Goal: Transaction & Acquisition: Purchase product/service

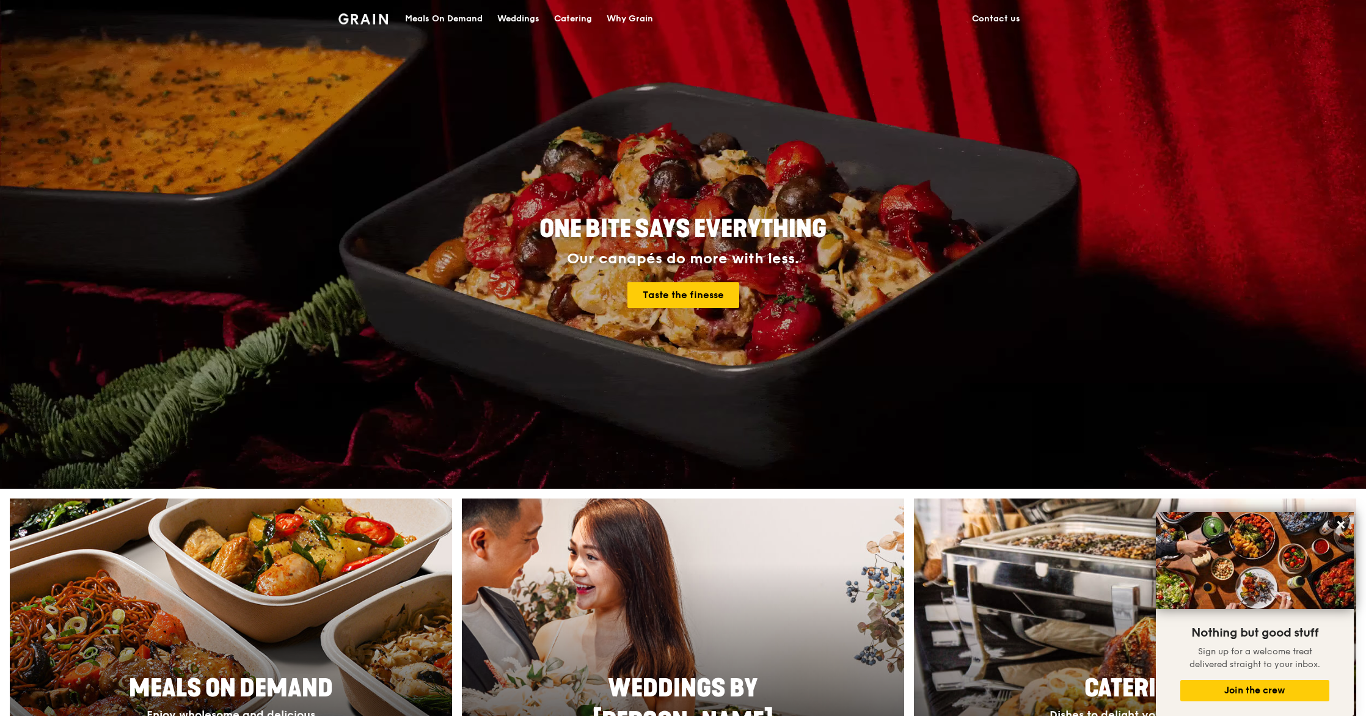
click at [456, 16] on div "Meals On Demand" at bounding box center [444, 19] width 78 height 37
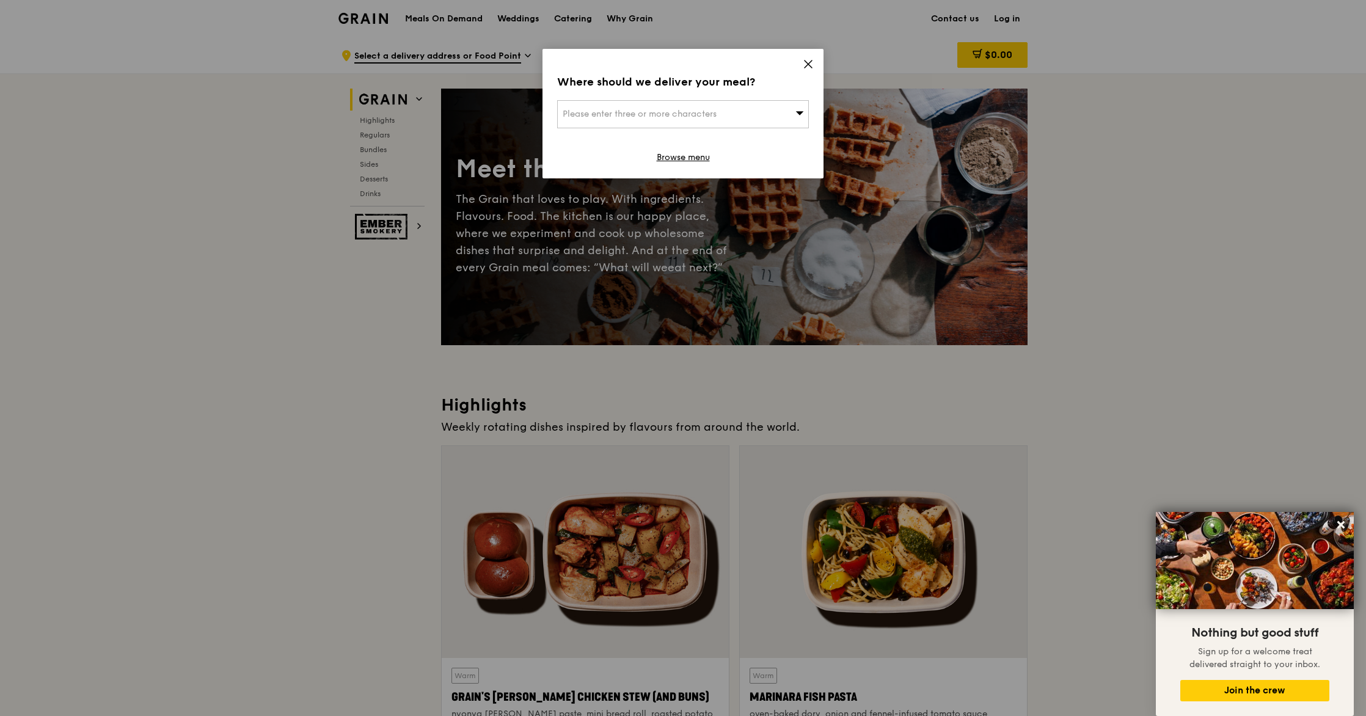
click at [523, 67] on icon at bounding box center [808, 64] width 11 height 11
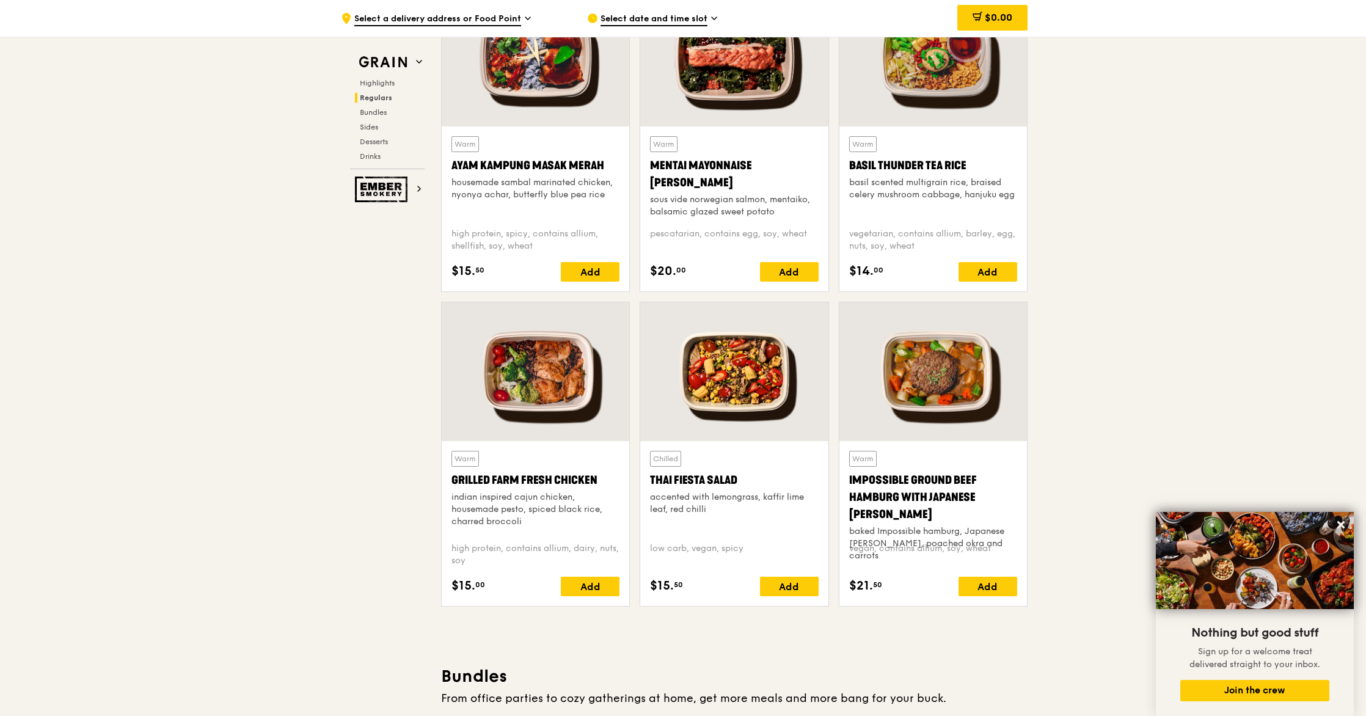
scroll to position [1147, 0]
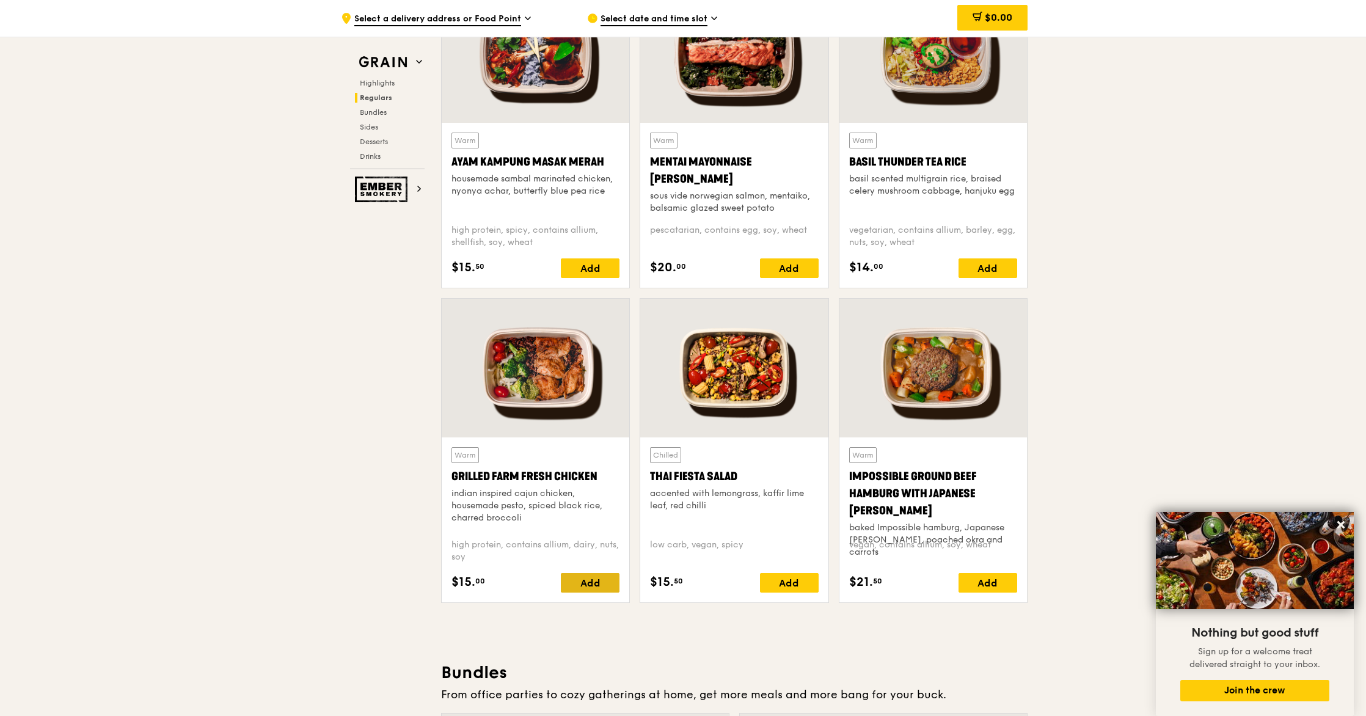
click at [523, 586] on div "Add" at bounding box center [590, 583] width 59 height 20
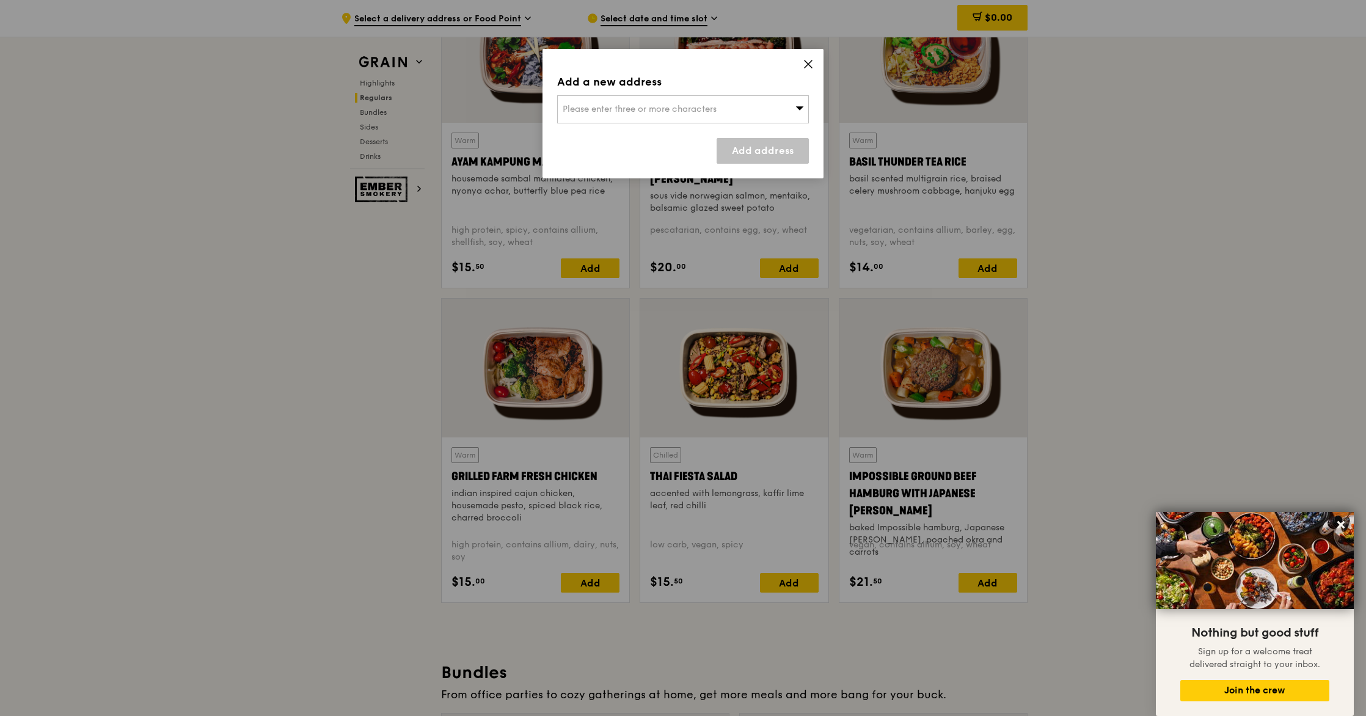
click at [523, 109] on icon at bounding box center [800, 107] width 9 height 9
click at [523, 63] on icon at bounding box center [808, 64] width 11 height 11
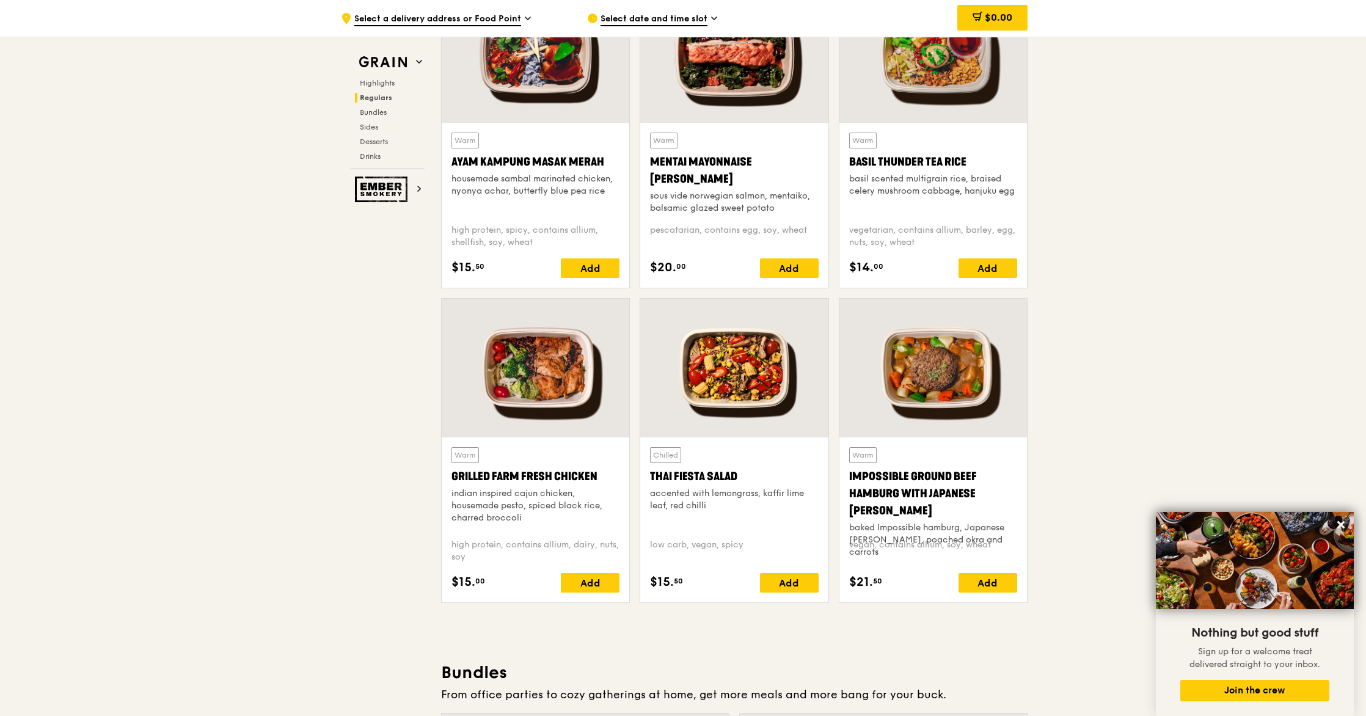
click at [453, 21] on span "Select a delivery address or Food Point" at bounding box center [437, 19] width 167 height 13
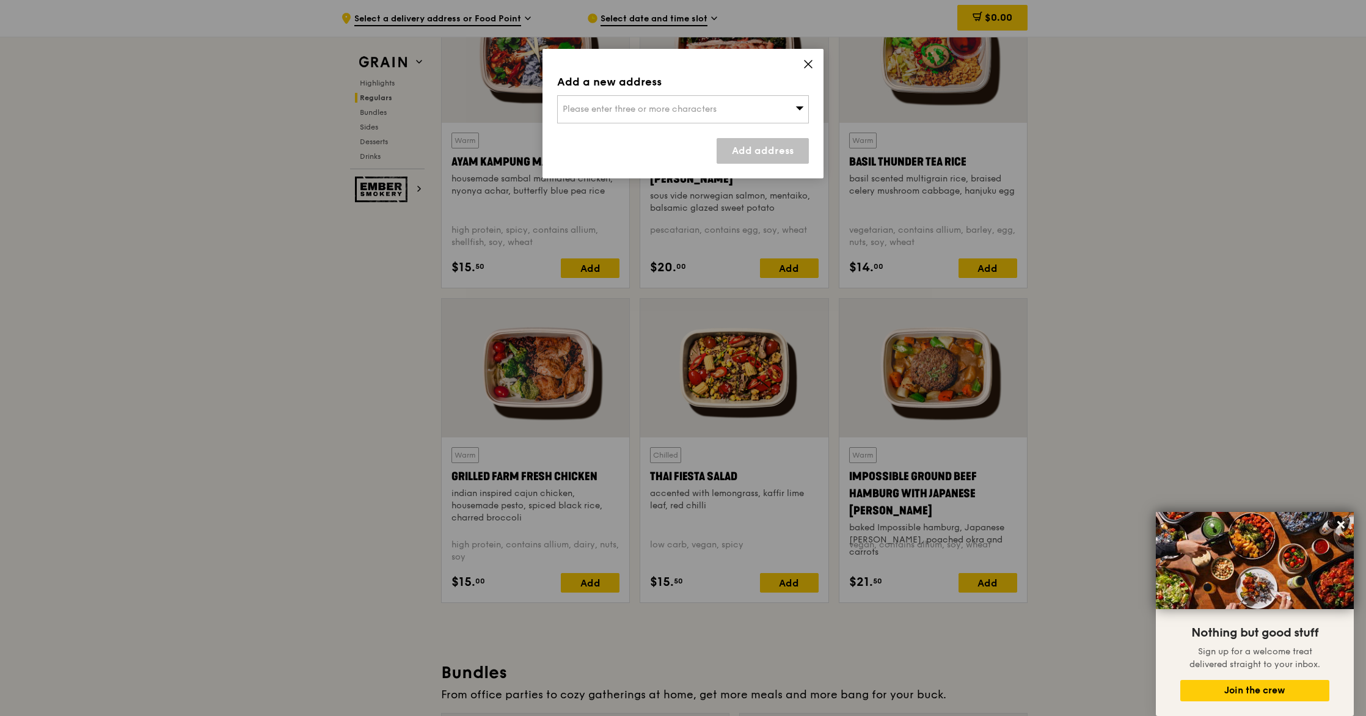
click at [523, 107] on span "Please enter three or more characters" at bounding box center [640, 109] width 154 height 10
type input "583 orch"
click at [523, 131] on div "[STREET_ADDRESS]" at bounding box center [653, 134] width 181 height 12
click at [523, 107] on div "[STREET_ADDRESS]" at bounding box center [683, 109] width 252 height 28
click at [523, 135] on div "[STREET_ADDRESS]" at bounding box center [653, 134] width 181 height 12
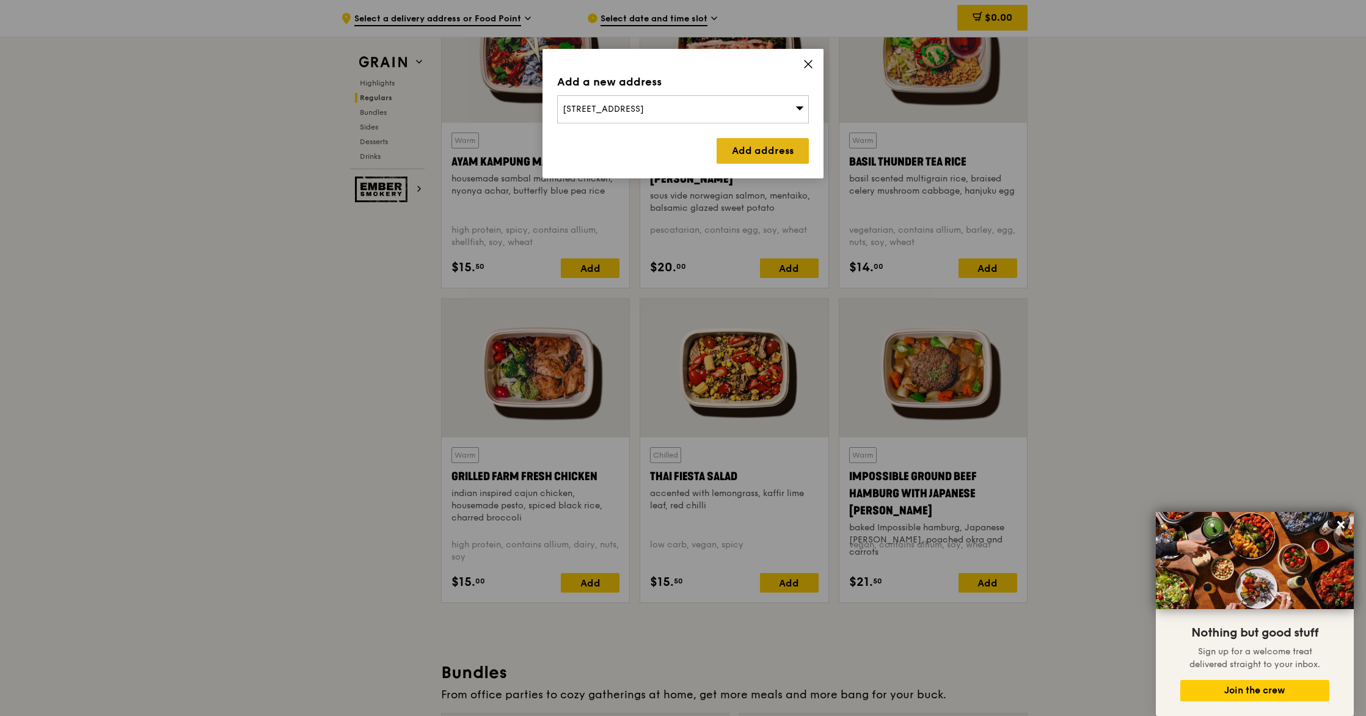
click at [523, 149] on link "Add address" at bounding box center [763, 151] width 92 height 26
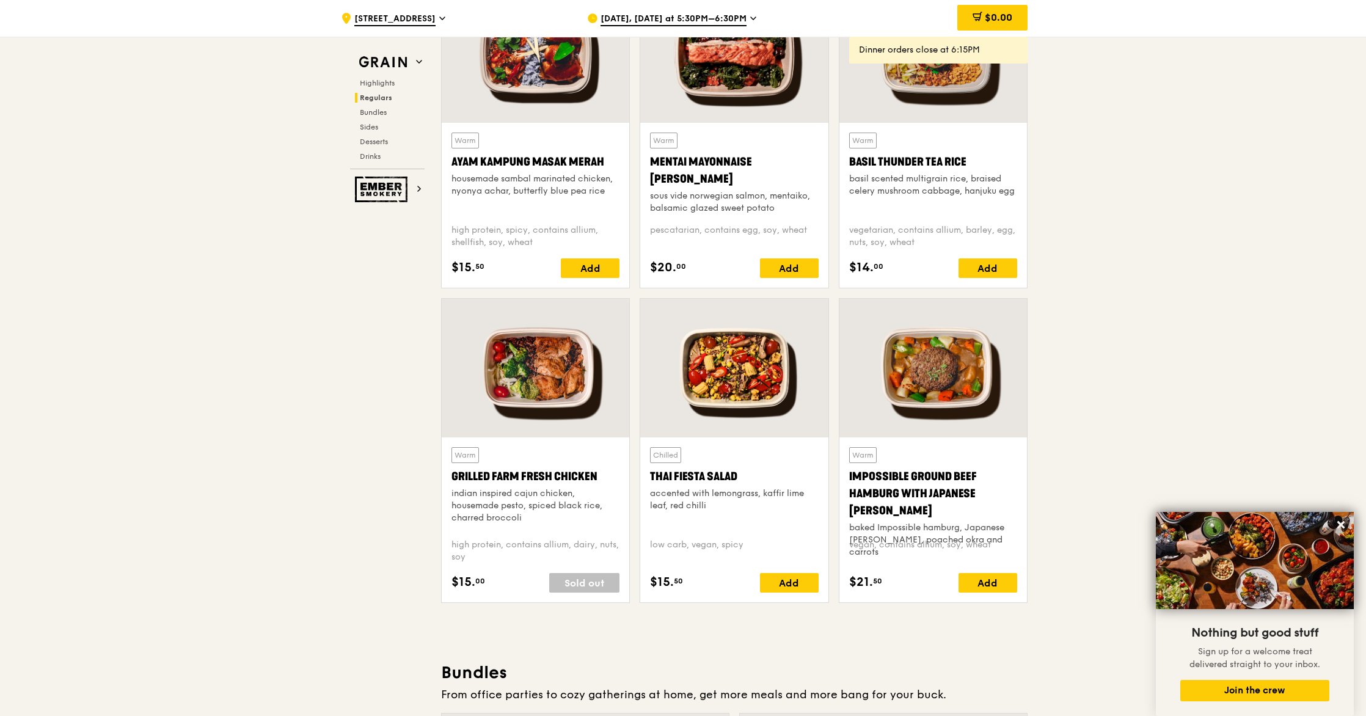
click at [523, 18] on div "[DATE], [DATE] at 5:30PM–6:30PM" at bounding box center [700, 18] width 227 height 37
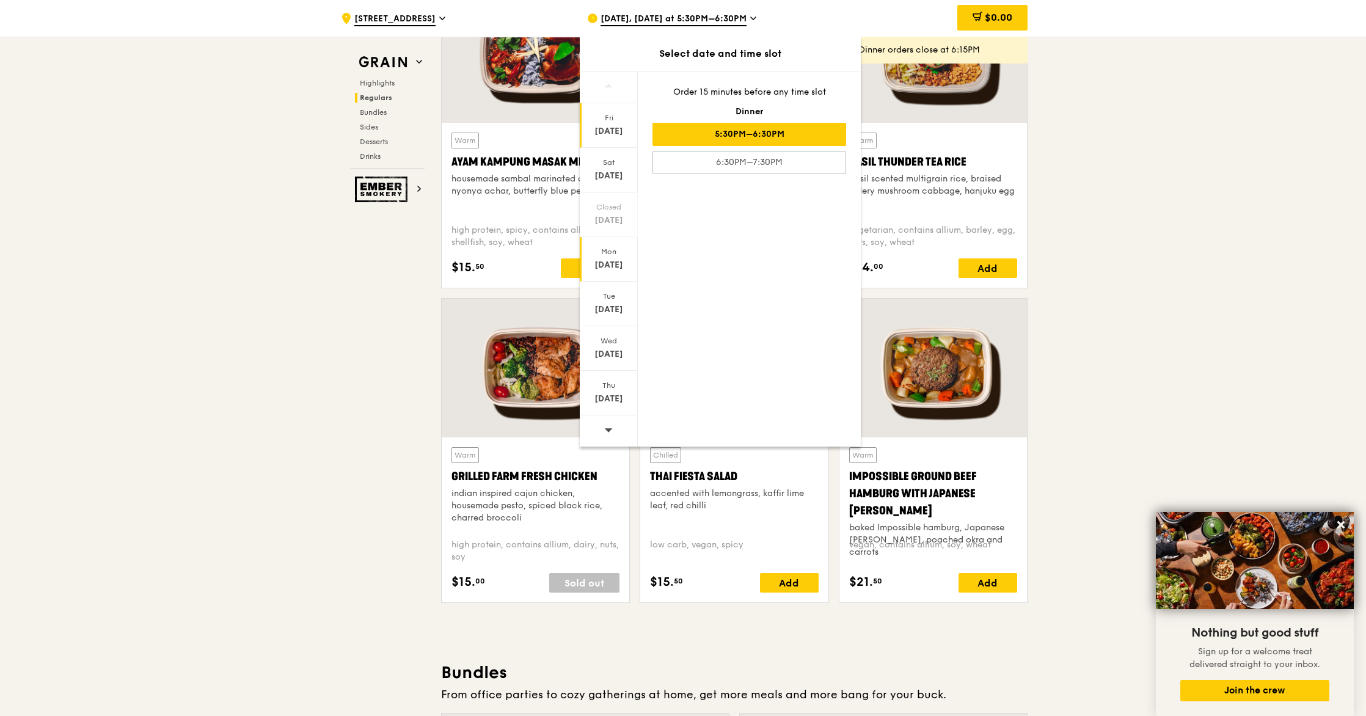
click at [523, 256] on div "Mon" at bounding box center [609, 252] width 54 height 10
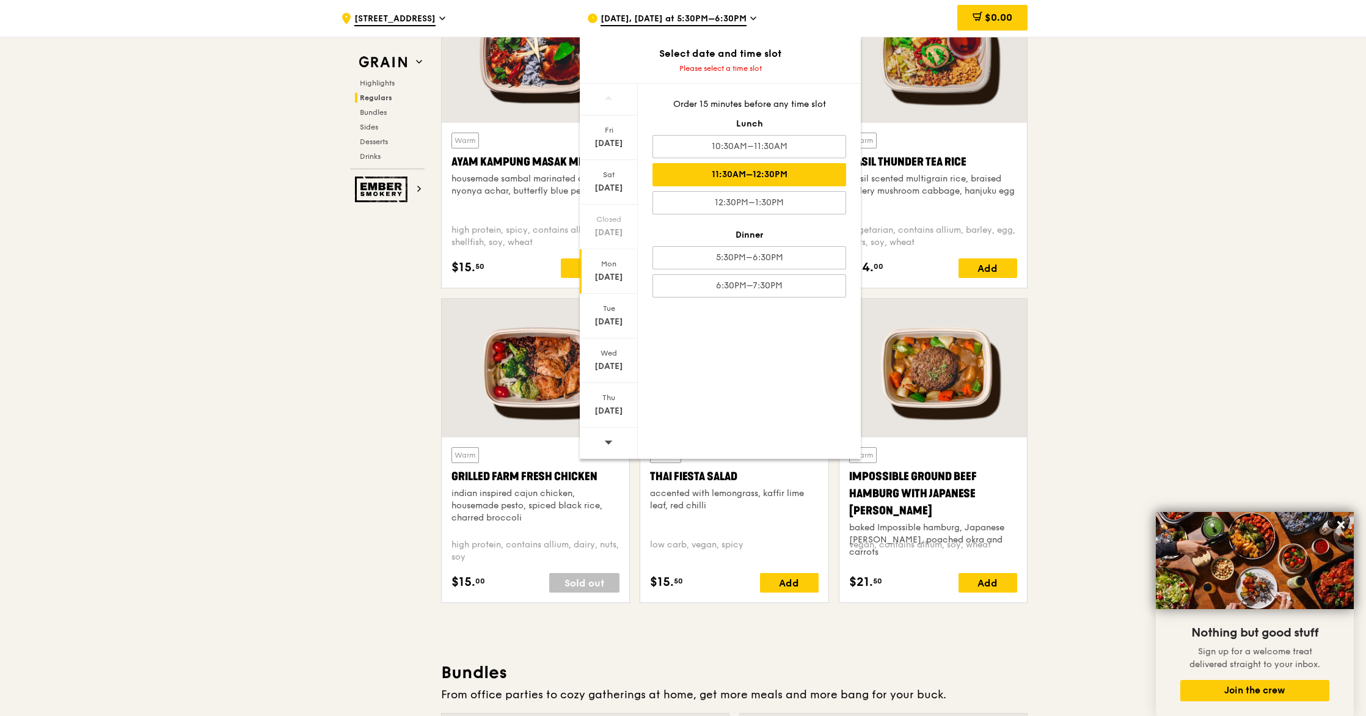
click at [523, 172] on div "11:30AM–12:30PM" at bounding box center [750, 174] width 194 height 23
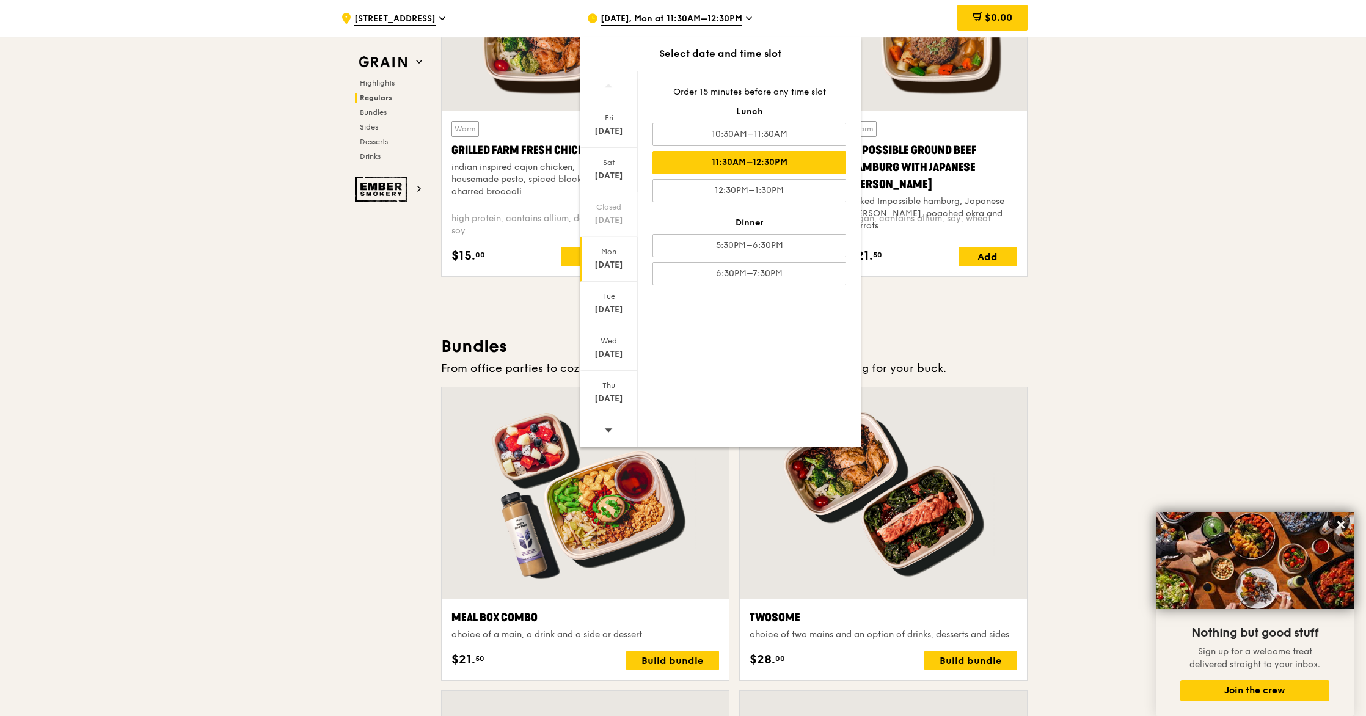
scroll to position [1475, 0]
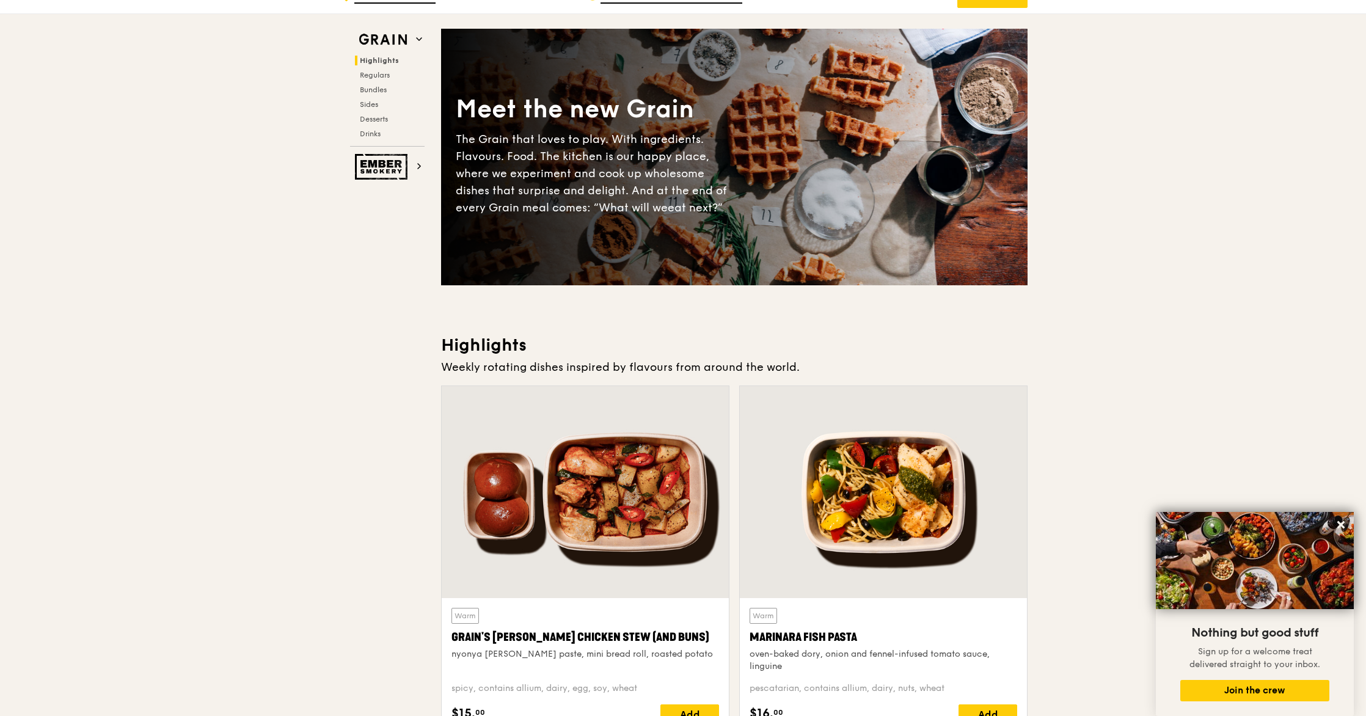
scroll to position [0, 0]
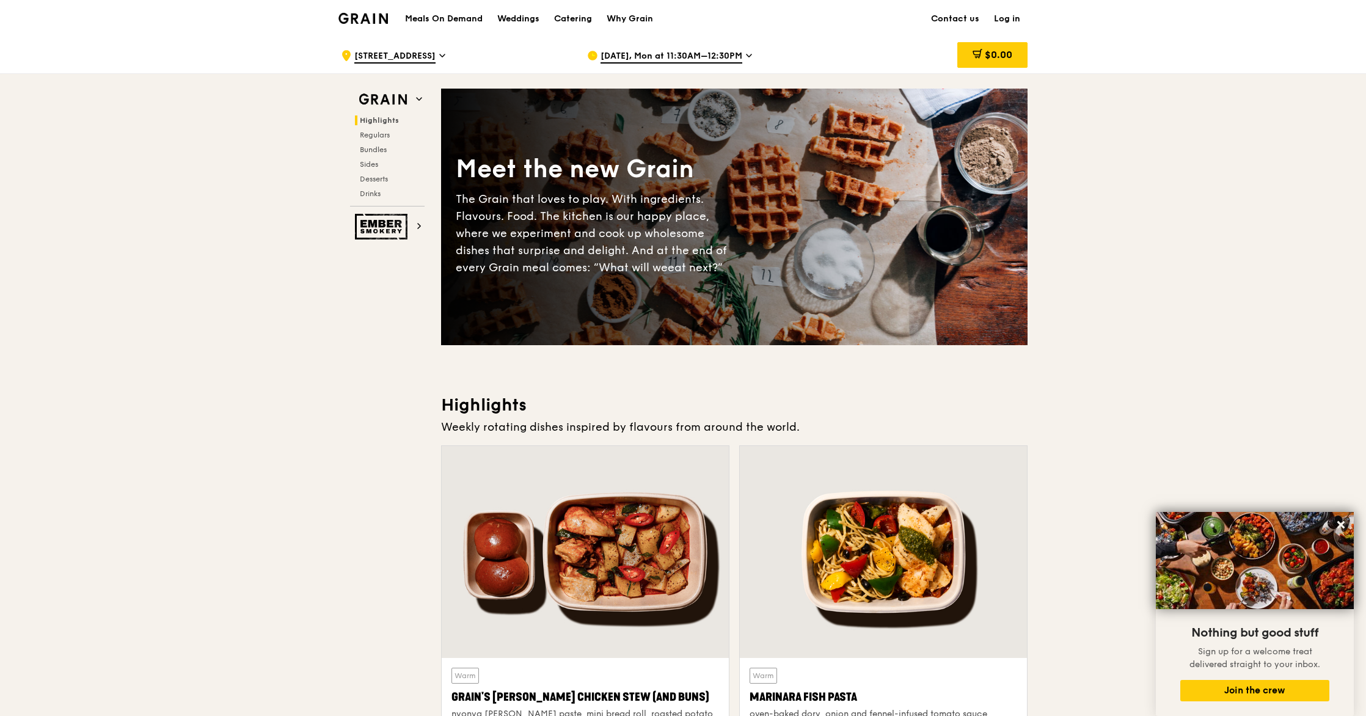
click at [439, 53] on icon at bounding box center [442, 55] width 6 height 11
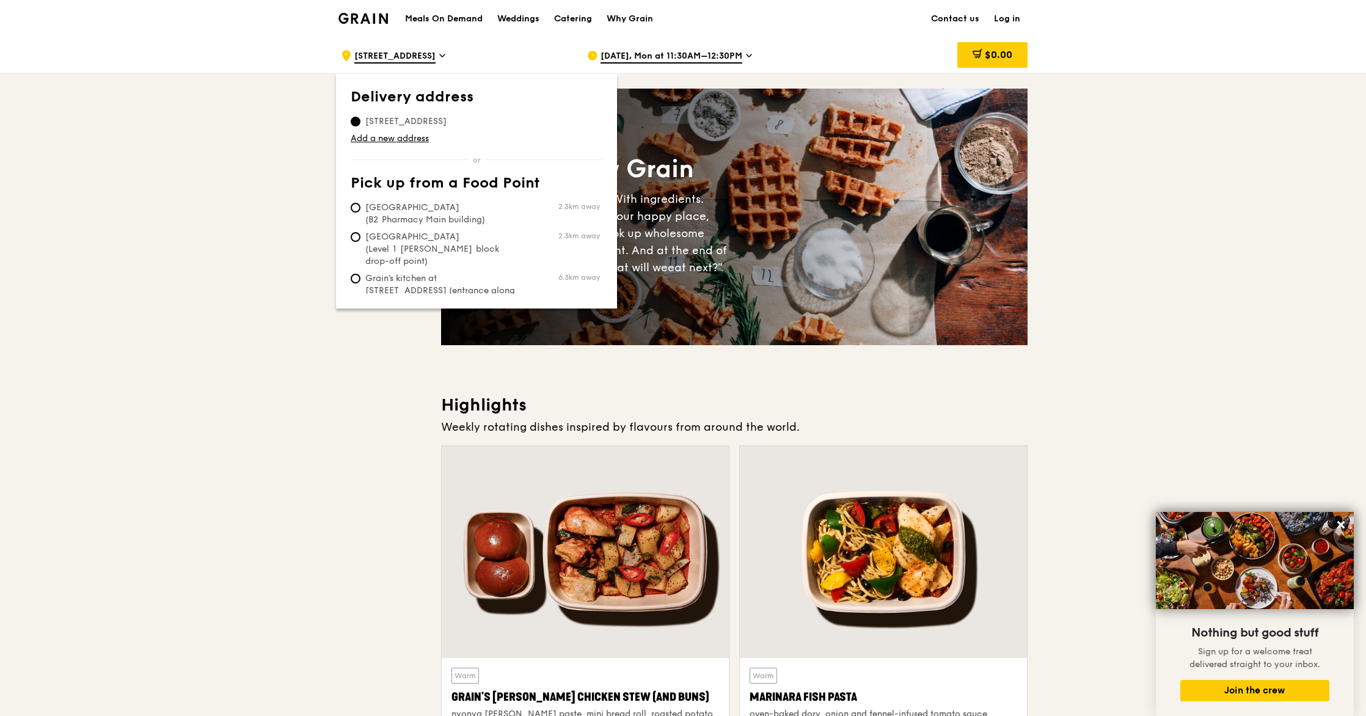
click at [460, 123] on span "[STREET_ADDRESS]" at bounding box center [406, 121] width 111 height 12
click at [361, 123] on input "[STREET_ADDRESS]" at bounding box center [356, 122] width 10 height 10
click at [356, 121] on input "[STREET_ADDRESS]" at bounding box center [356, 122] width 10 height 10
click at [415, 61] on span "[STREET_ADDRESS]" at bounding box center [394, 56] width 81 height 13
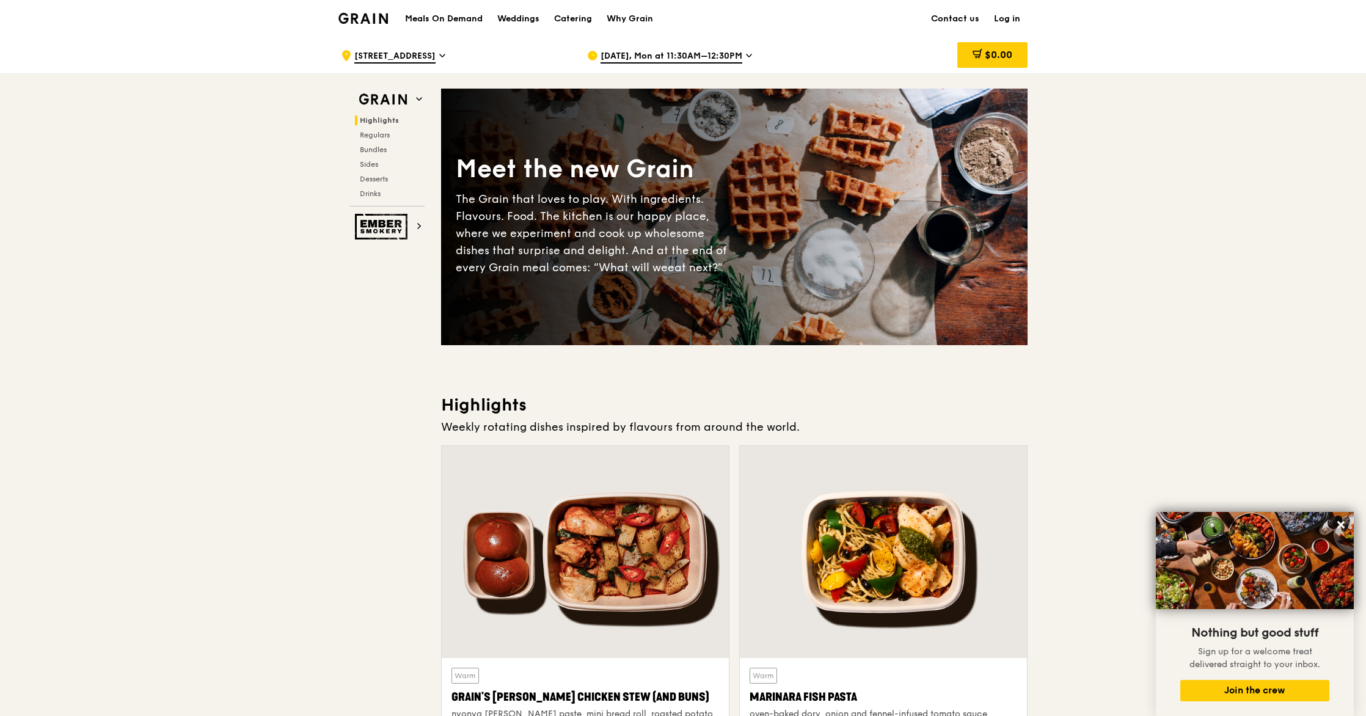
click at [416, 58] on span "[STREET_ADDRESS]" at bounding box center [394, 56] width 81 height 13
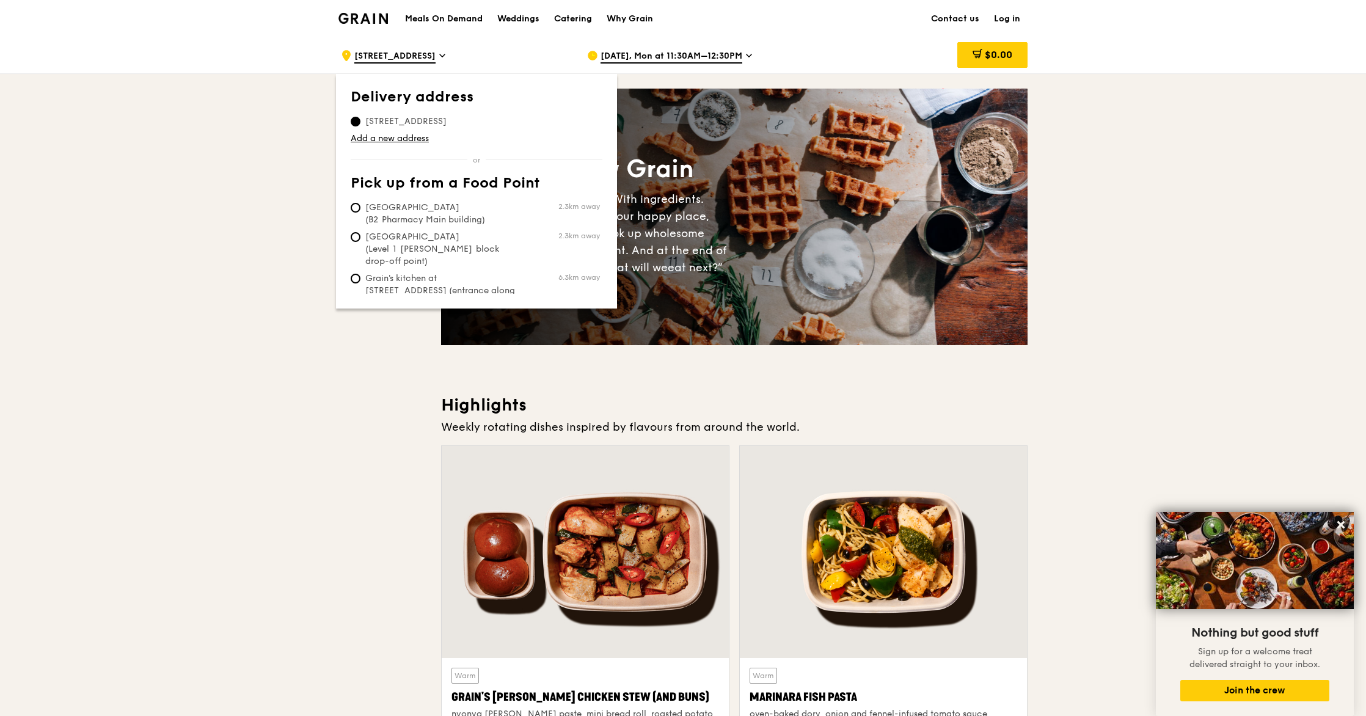
click at [429, 121] on span "[STREET_ADDRESS]" at bounding box center [406, 121] width 111 height 12
click at [361, 121] on input "[STREET_ADDRESS]" at bounding box center [356, 122] width 10 height 10
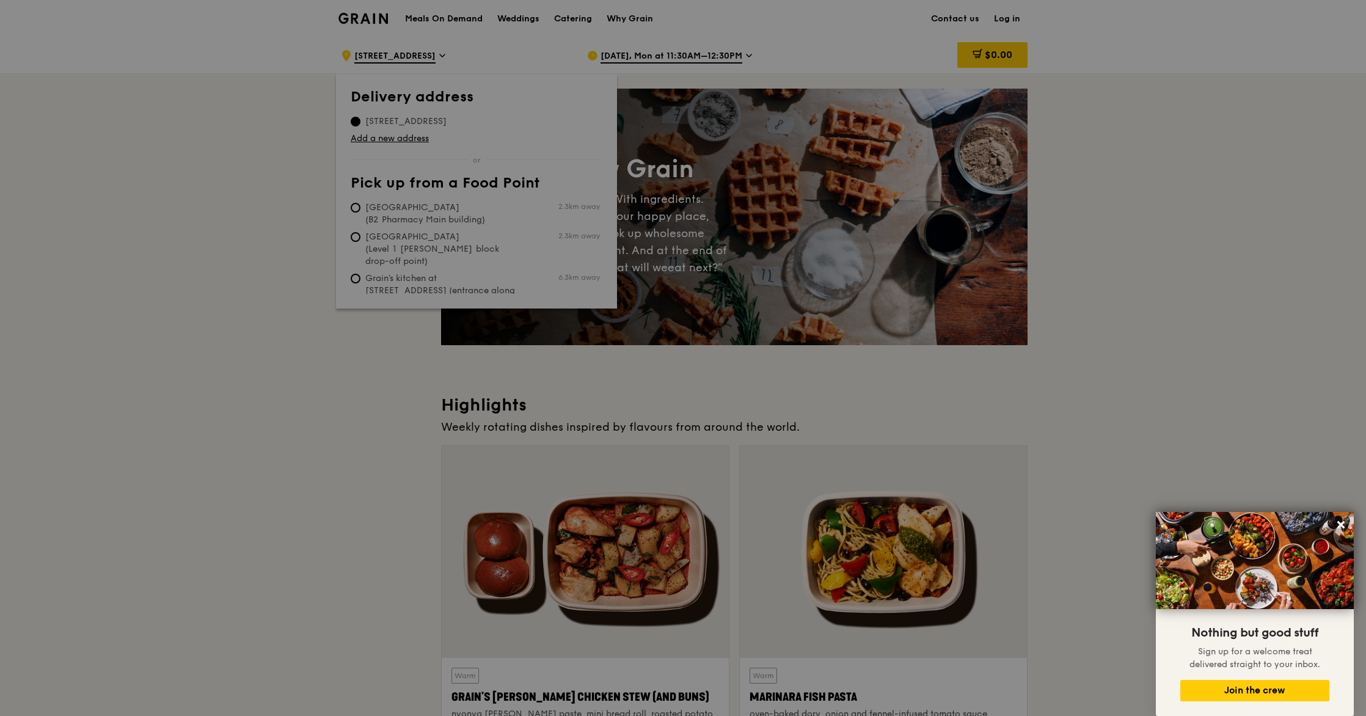
click at [429, 121] on div at bounding box center [683, 358] width 1366 height 716
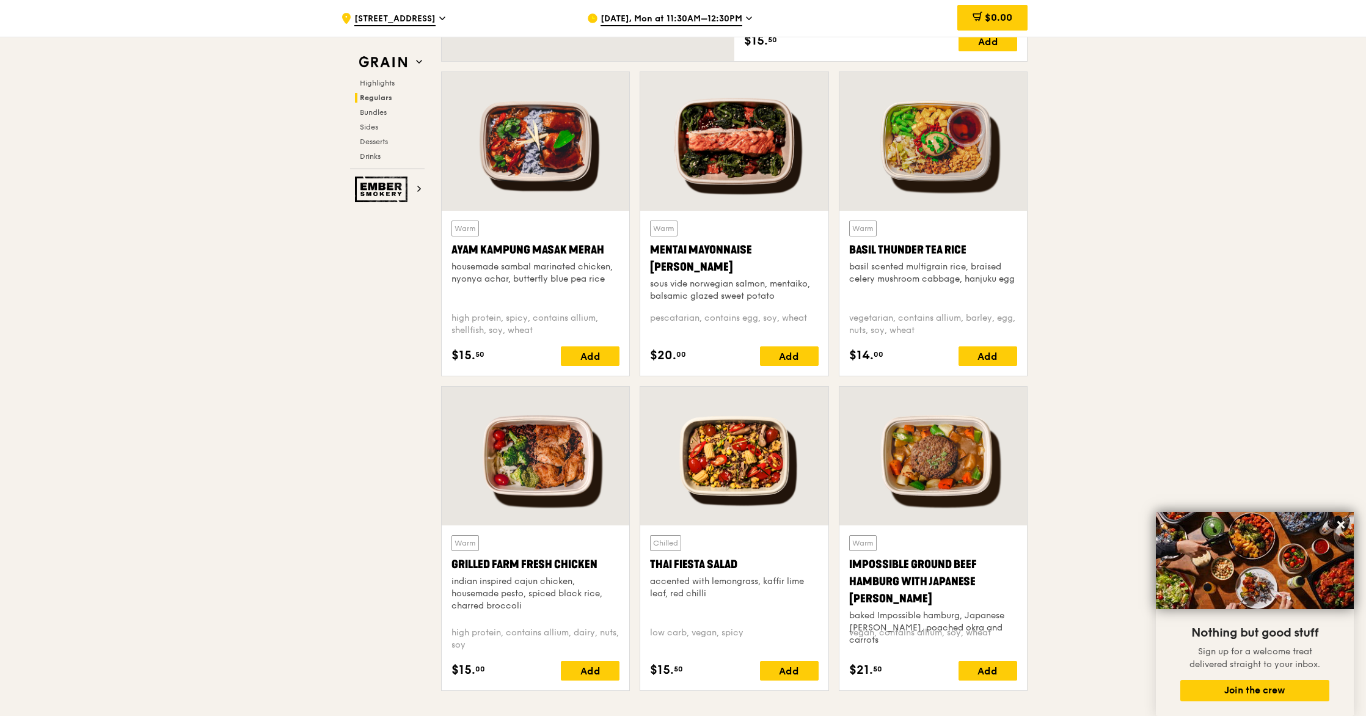
scroll to position [1060, 0]
click at [523, 359] on div "Add" at bounding box center [988, 356] width 59 height 20
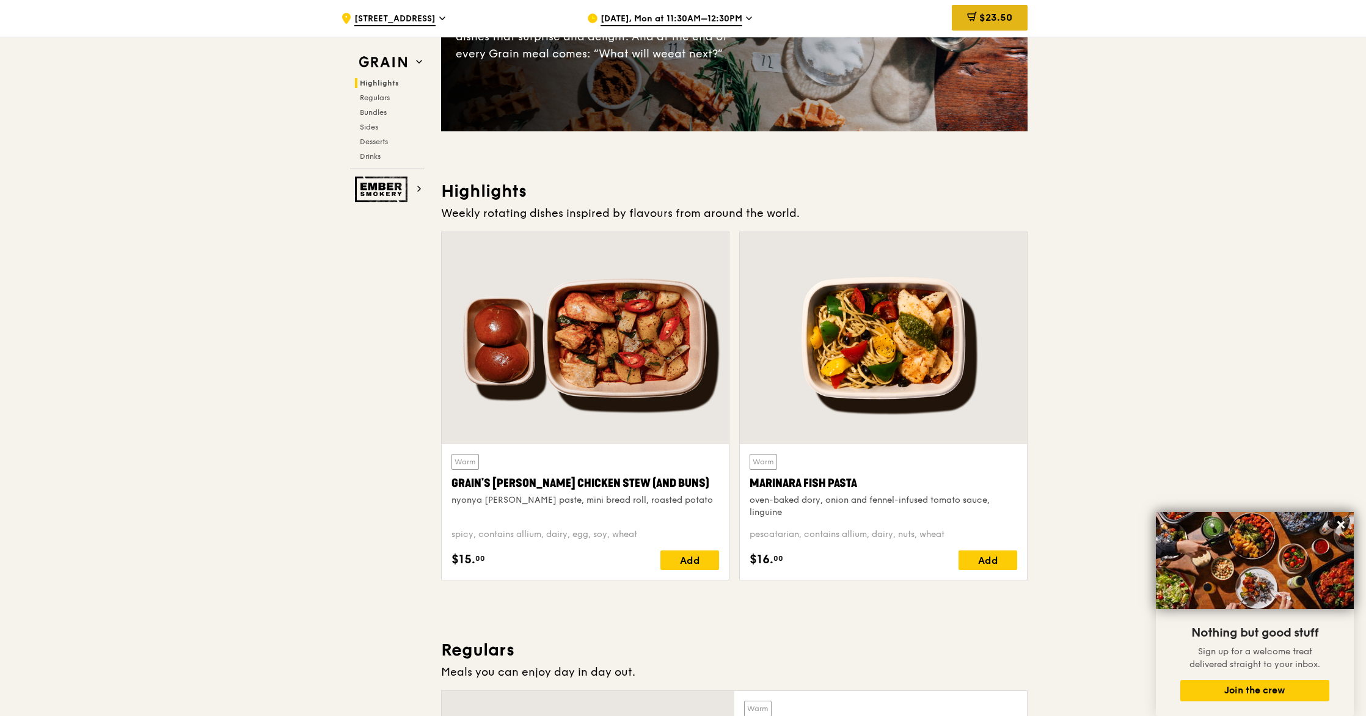
scroll to position [213, 0]
click at [523, 18] on span "$23.50" at bounding box center [996, 18] width 33 height 12
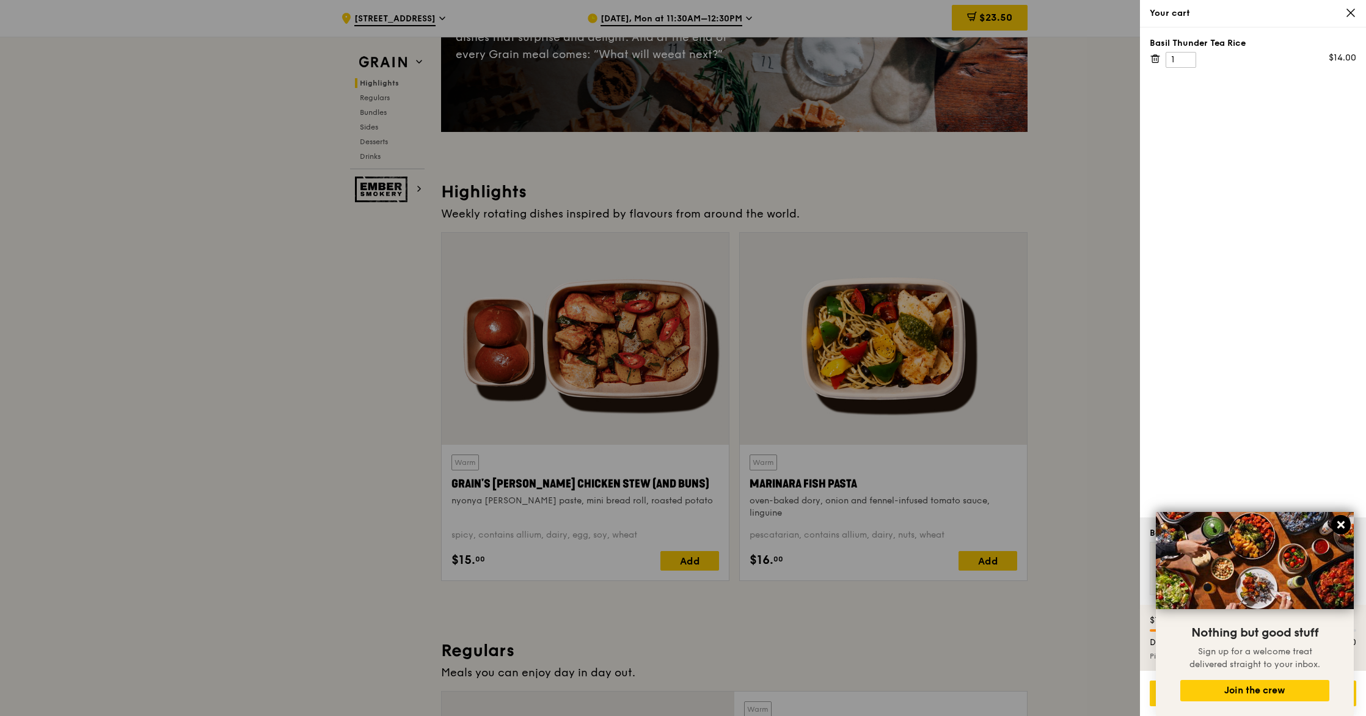
click at [523, 522] on icon at bounding box center [1341, 524] width 11 height 11
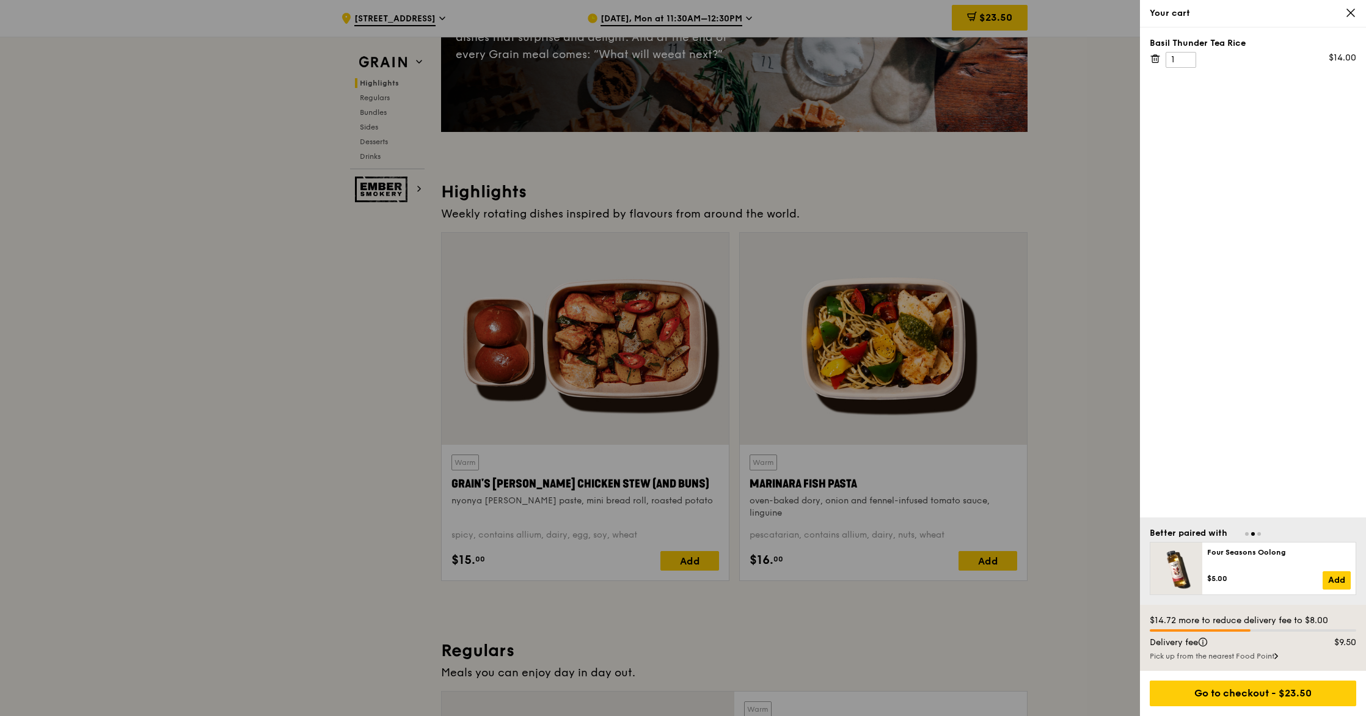
click at [523, 210] on div at bounding box center [683, 358] width 1366 height 716
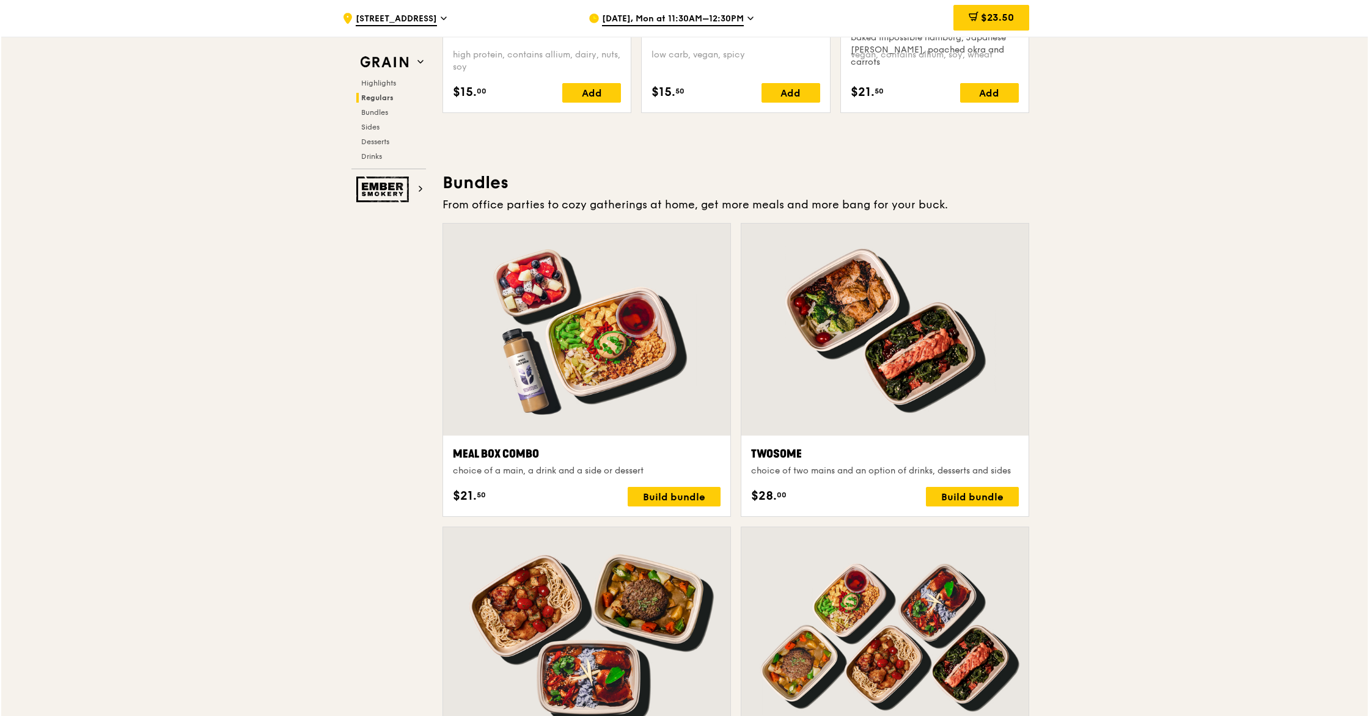
scroll to position [1638, 0]
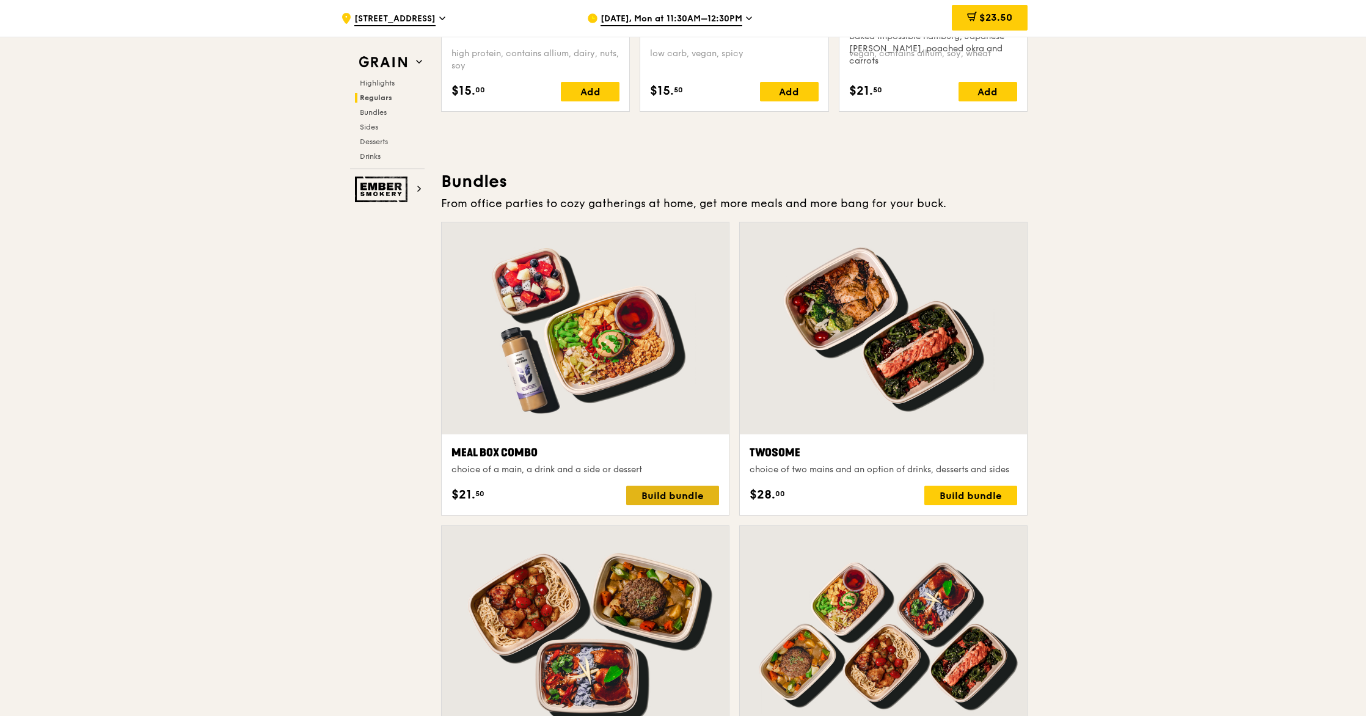
click at [523, 500] on div "Build bundle" at bounding box center [672, 496] width 93 height 20
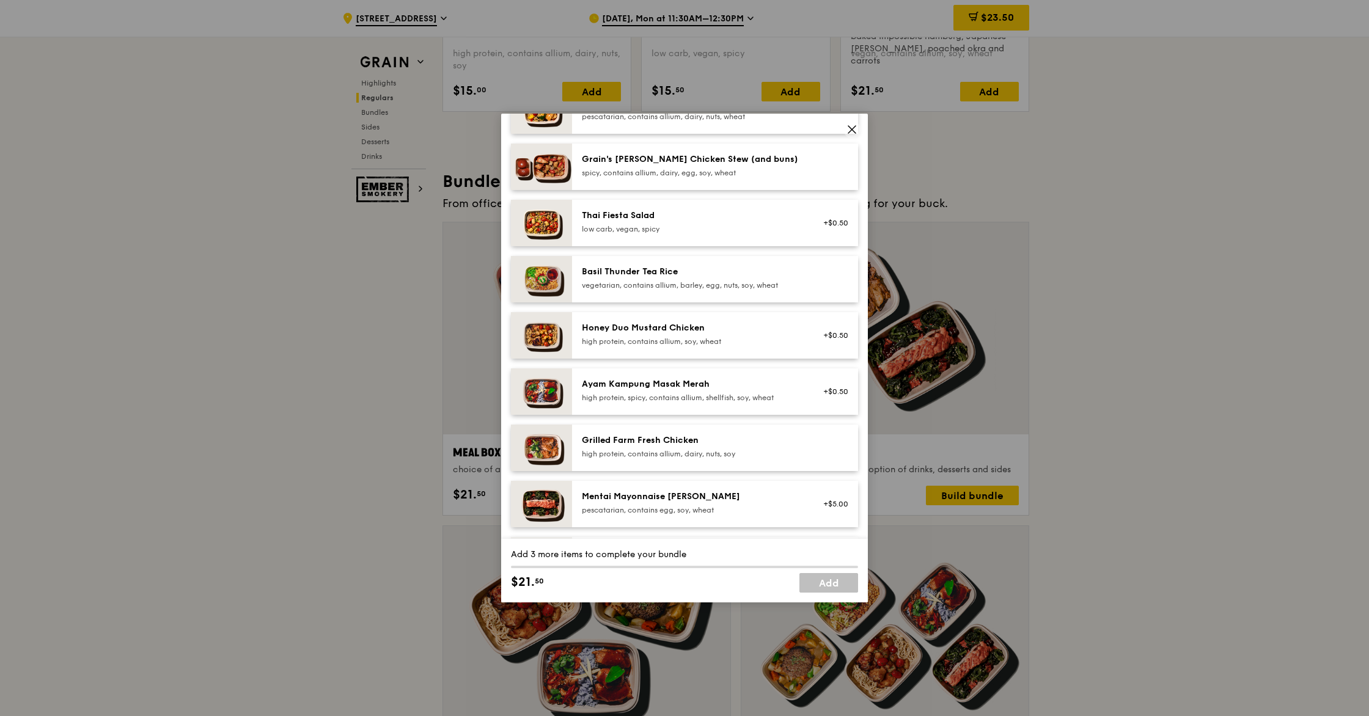
scroll to position [150, 0]
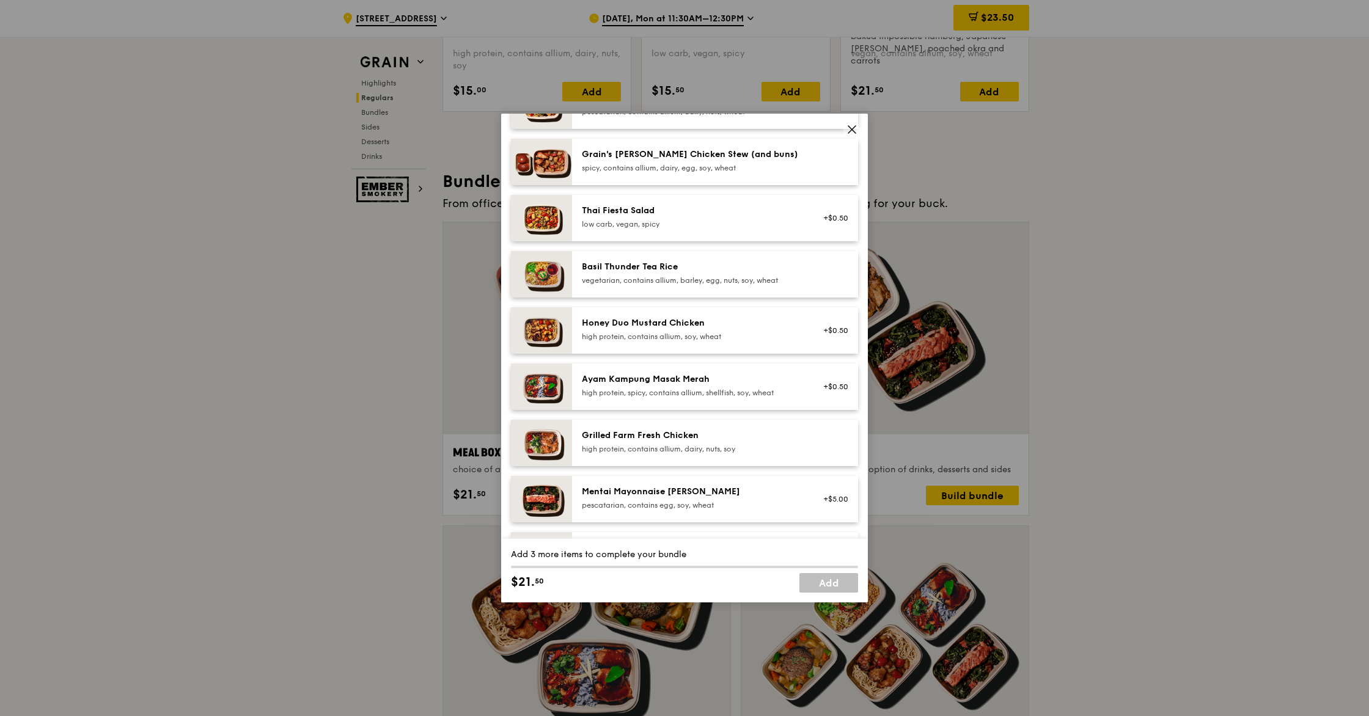
click at [523, 437] on div "Grilled Farm Fresh Chicken" at bounding box center [691, 436] width 219 height 12
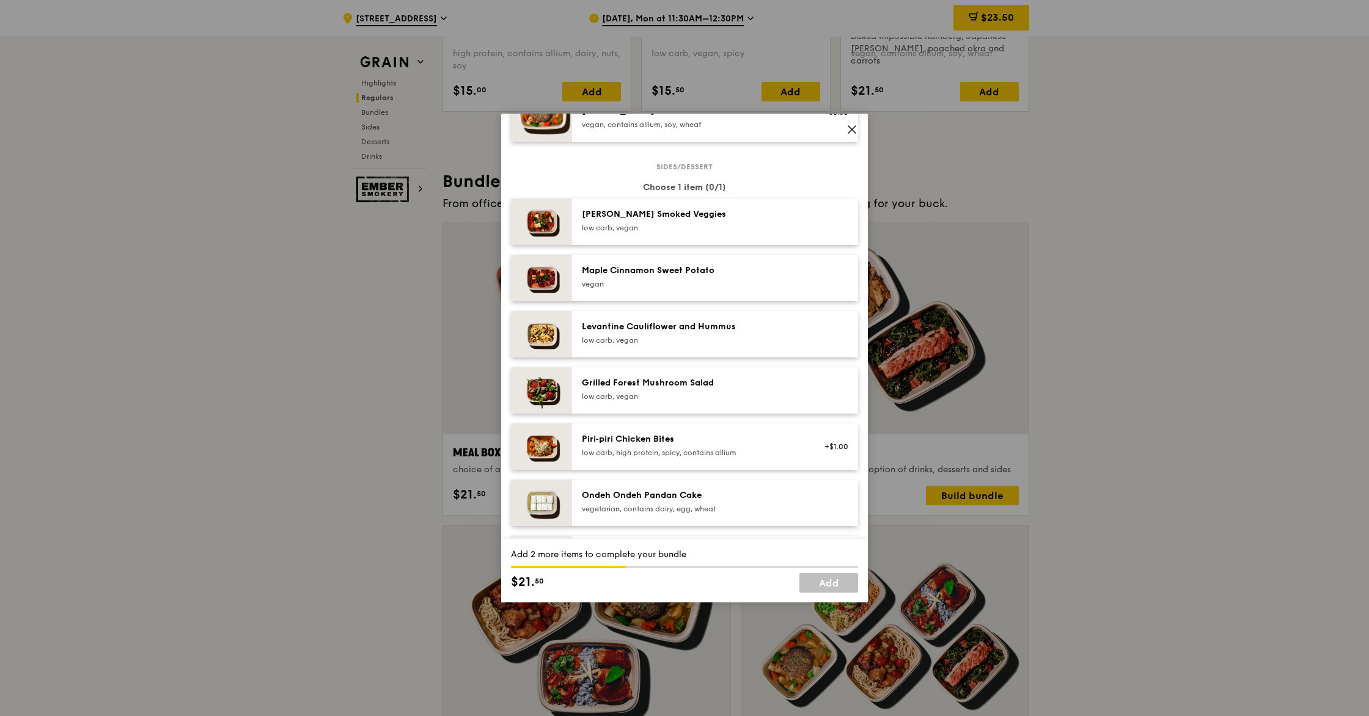
scroll to position [577, 0]
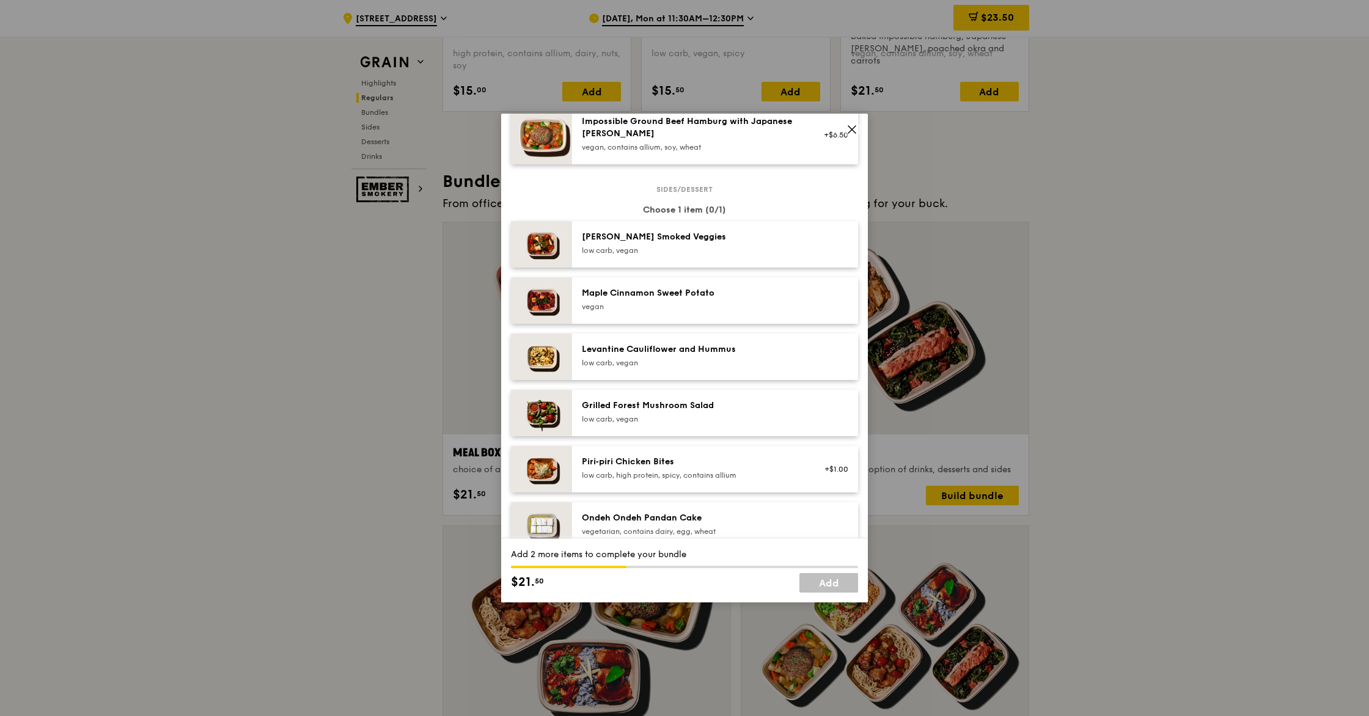
click at [523, 307] on div "vegan" at bounding box center [691, 307] width 219 height 10
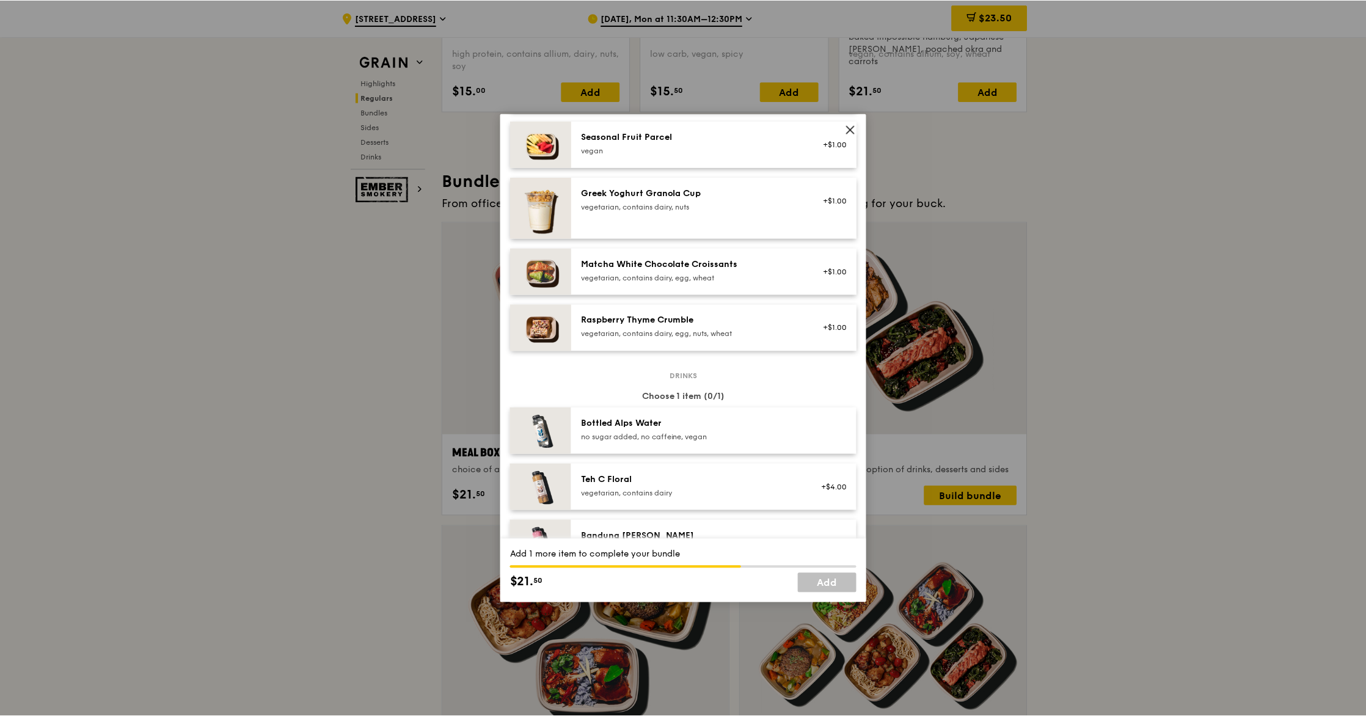
scroll to position [1017, 0]
click at [523, 425] on div "Bottled Alps Water" at bounding box center [691, 421] width 219 height 12
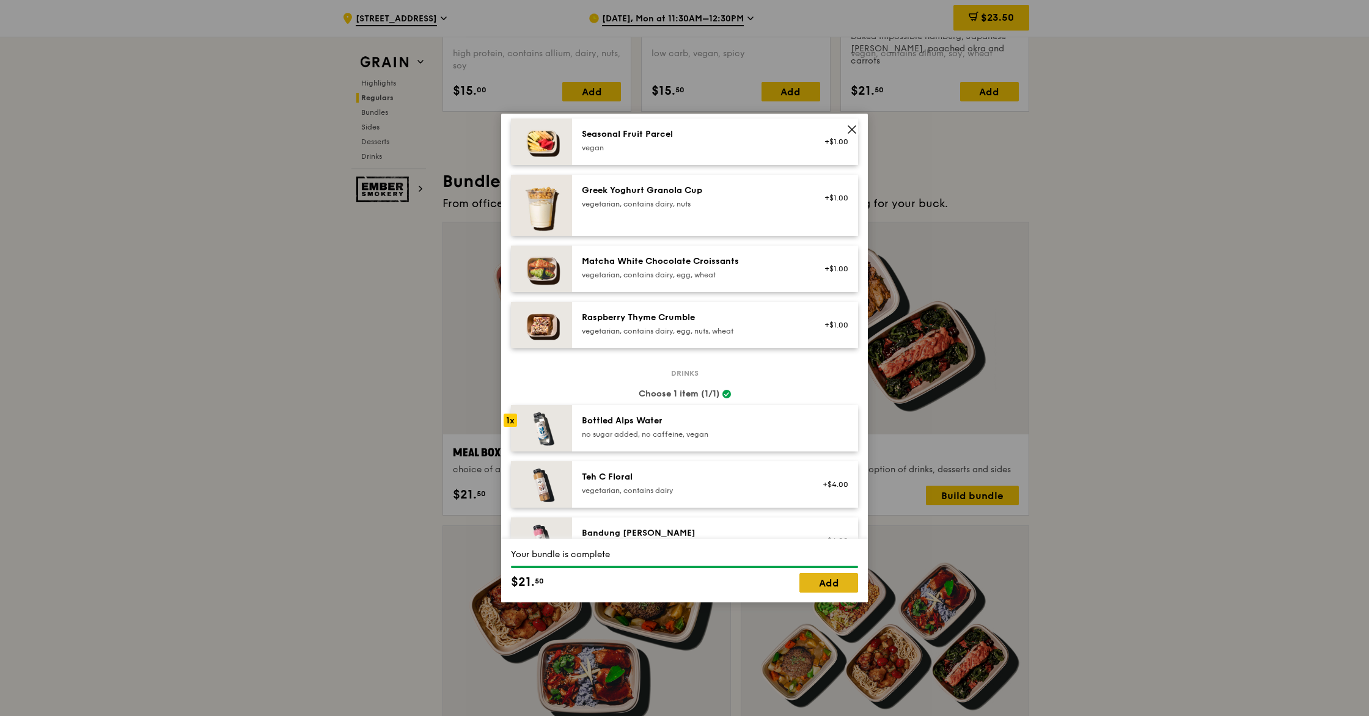
click at [523, 587] on link "Add" at bounding box center [828, 583] width 59 height 20
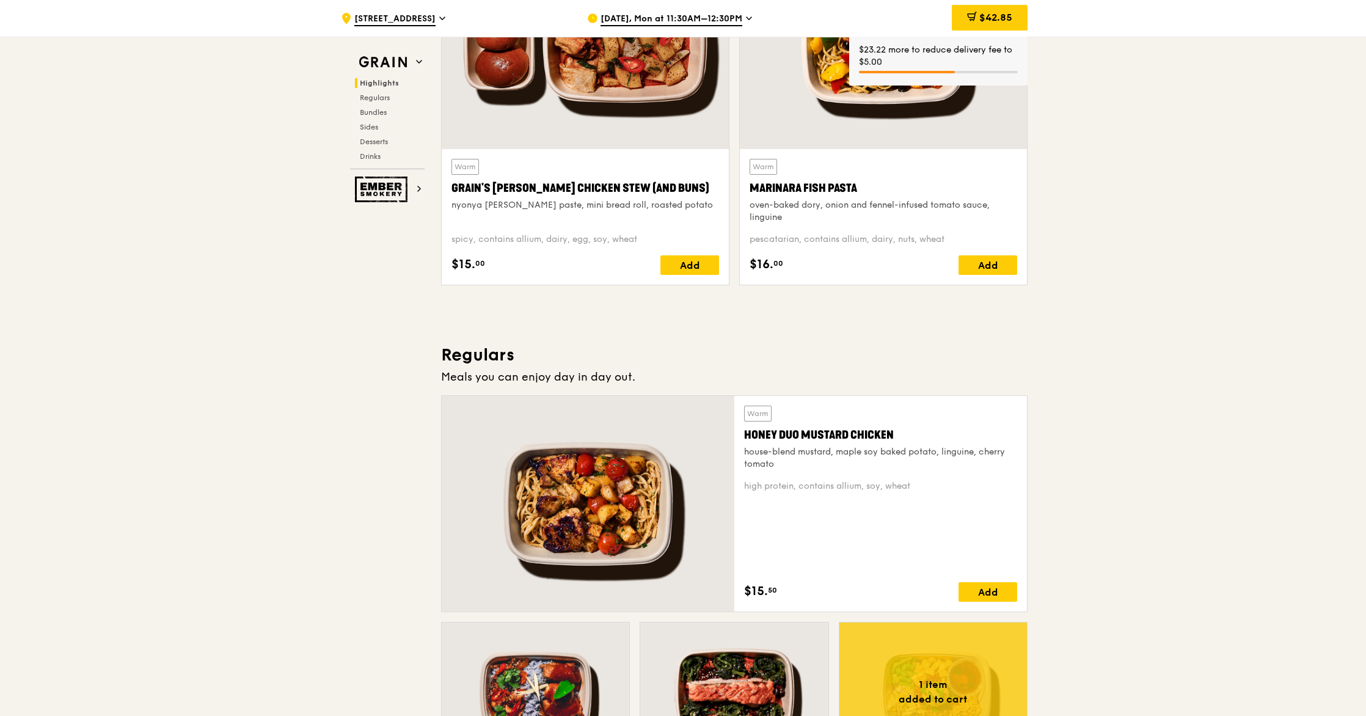
scroll to position [0, 0]
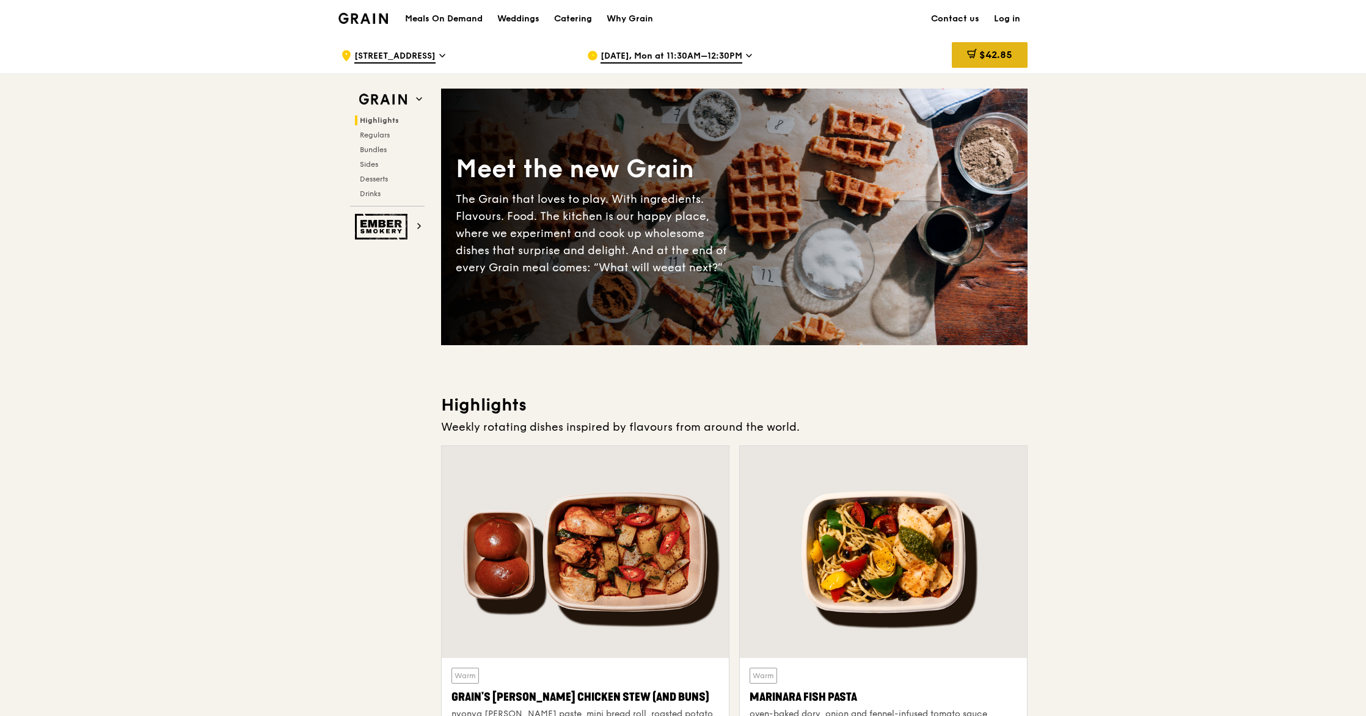
click at [523, 62] on div "$42.85" at bounding box center [990, 55] width 76 height 26
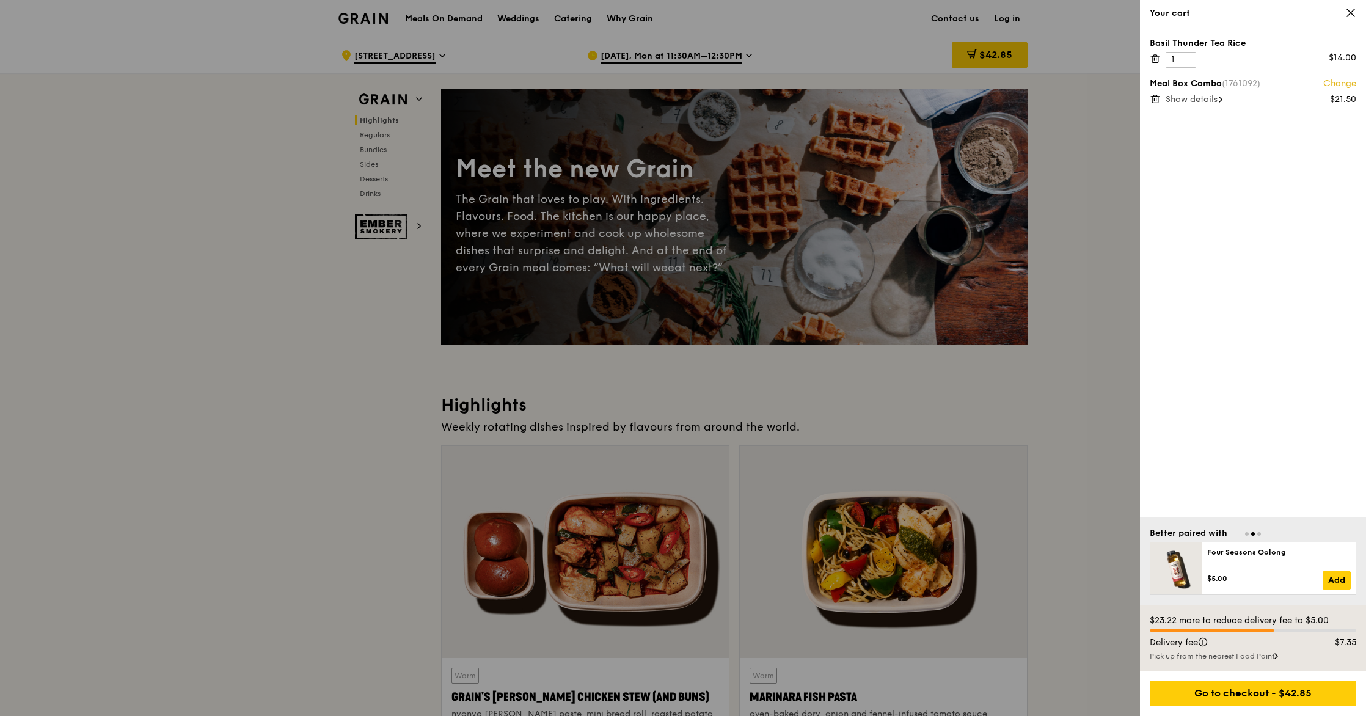
click at [523, 59] on icon at bounding box center [1155, 58] width 11 height 11
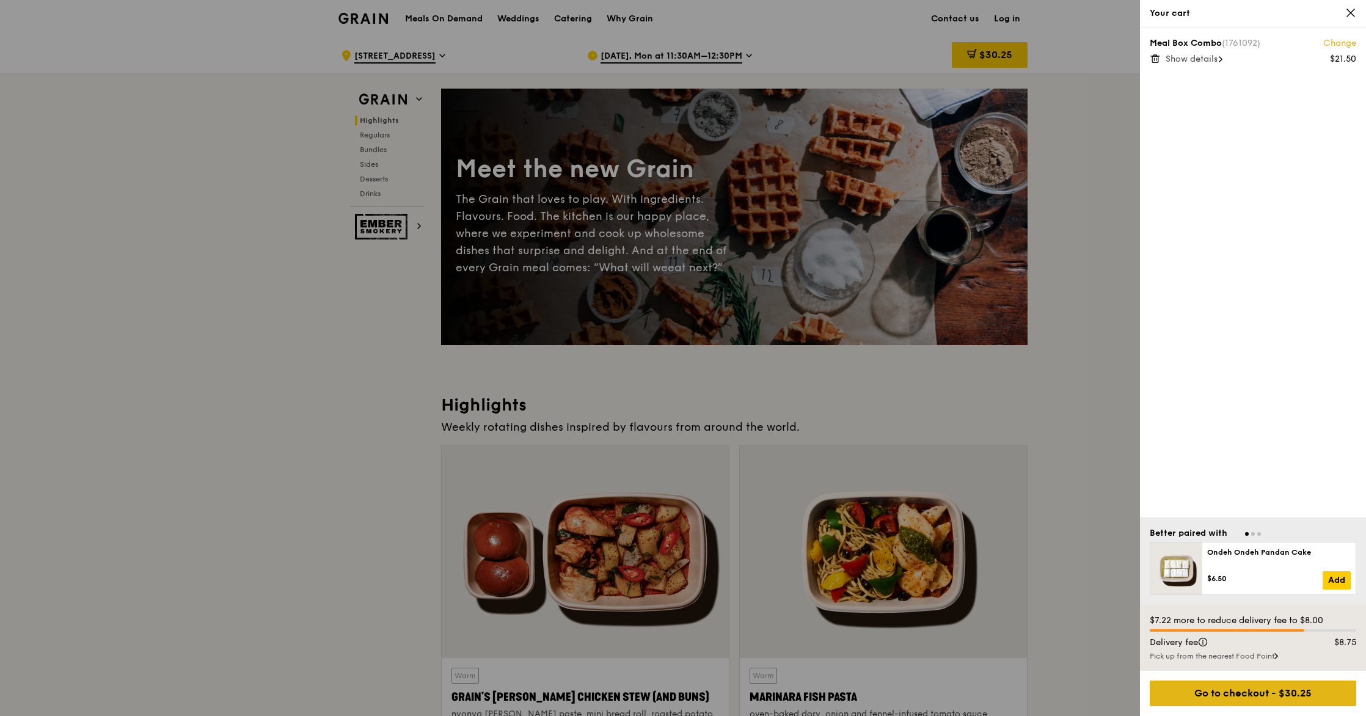
click at [523, 649] on div "Go to checkout - $30.25" at bounding box center [1253, 694] width 207 height 26
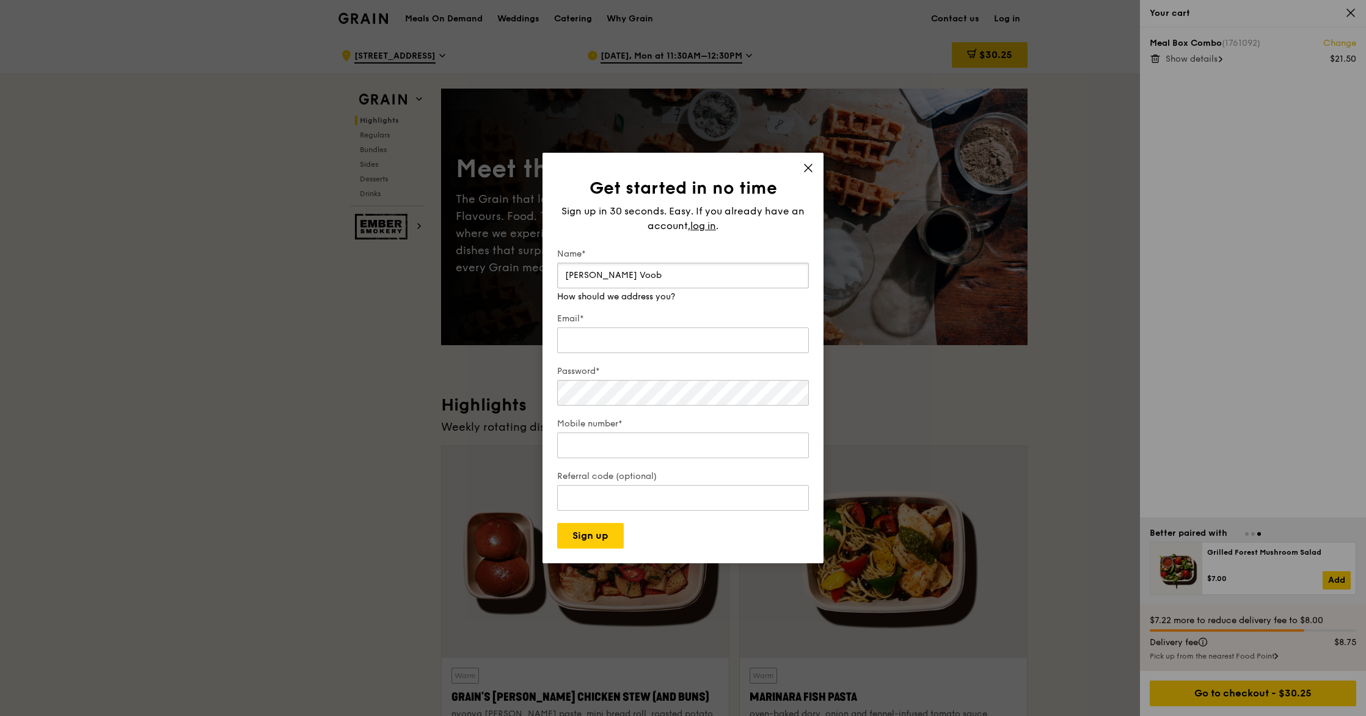
click at [523, 274] on input "[PERSON_NAME] Voob" at bounding box center [683, 276] width 252 height 26
type input "[PERSON_NAME]"
type input "[EMAIL_ADDRESS][DOMAIN_NAME]"
type input "81118839"
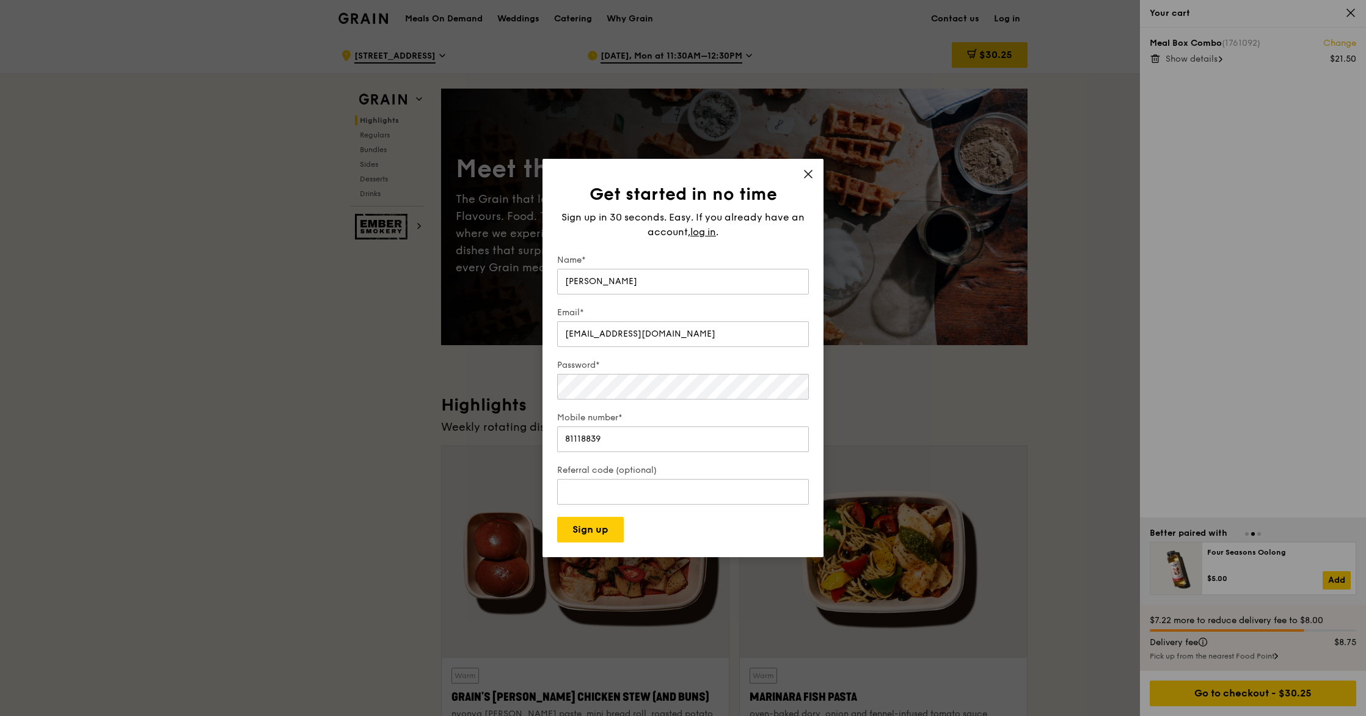
click at [523, 461] on form "Name* [PERSON_NAME] Email* [EMAIL_ADDRESS][DOMAIN_NAME] Password* Mobile number…" at bounding box center [683, 398] width 252 height 288
click at [523, 537] on button "Sign up" at bounding box center [590, 530] width 67 height 26
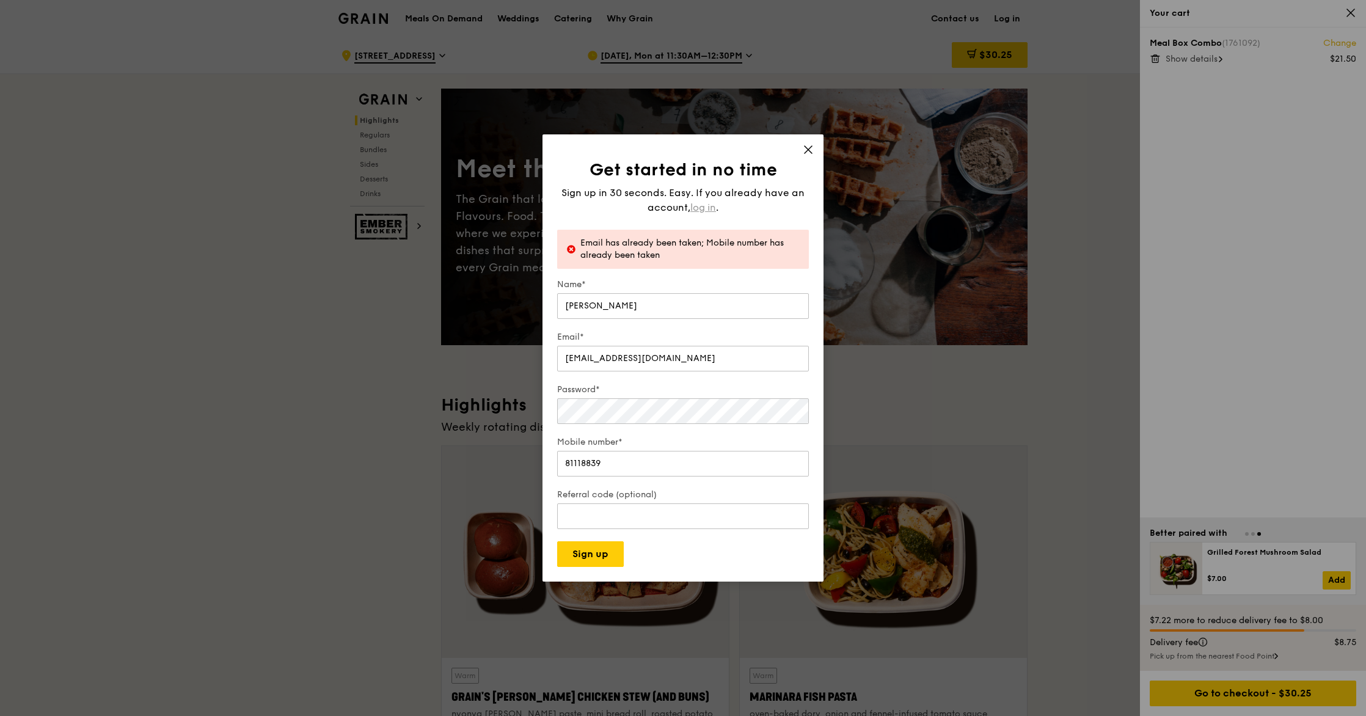
click at [523, 208] on span "log in" at bounding box center [704, 207] width 26 height 15
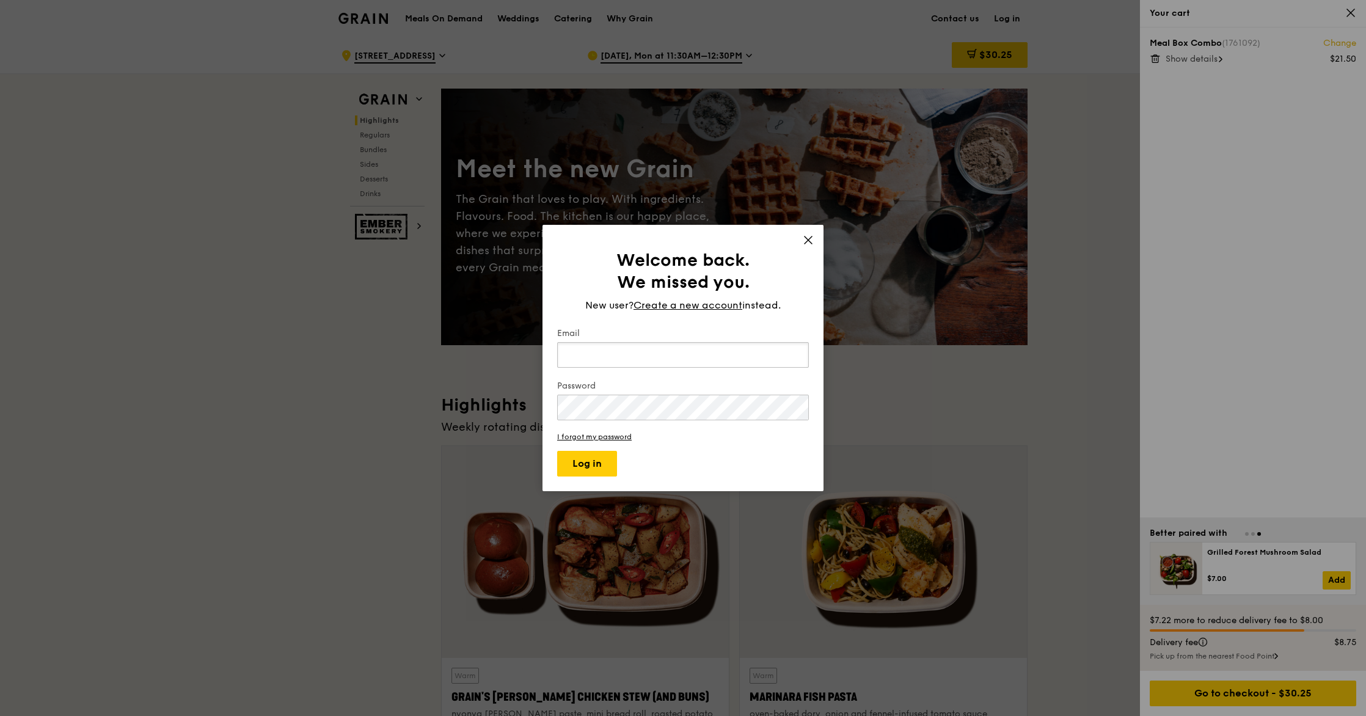
click at [523, 353] on input "Email" at bounding box center [683, 355] width 252 height 26
type input "[EMAIL_ADDRESS][DOMAIN_NAME]"
click at [523, 467] on button "Log in" at bounding box center [587, 464] width 60 height 26
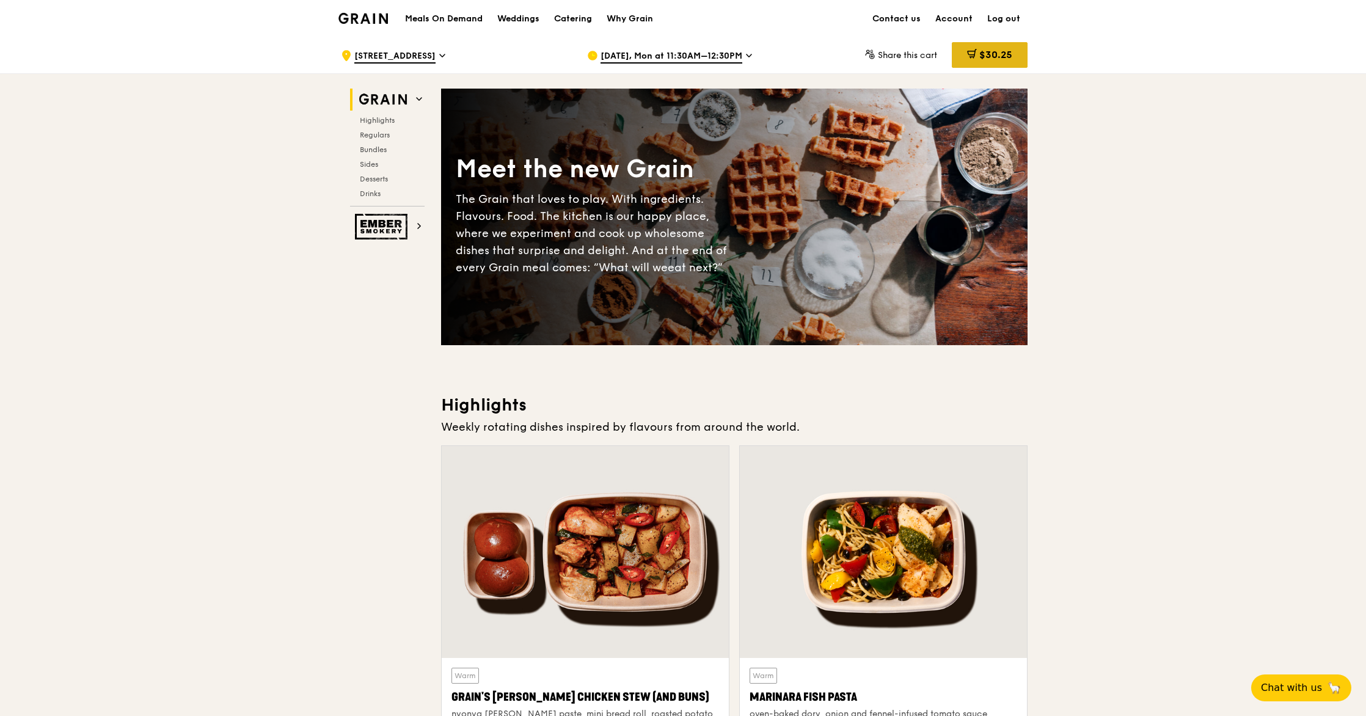
click at [986, 57] on span "$30.25" at bounding box center [996, 55] width 33 height 12
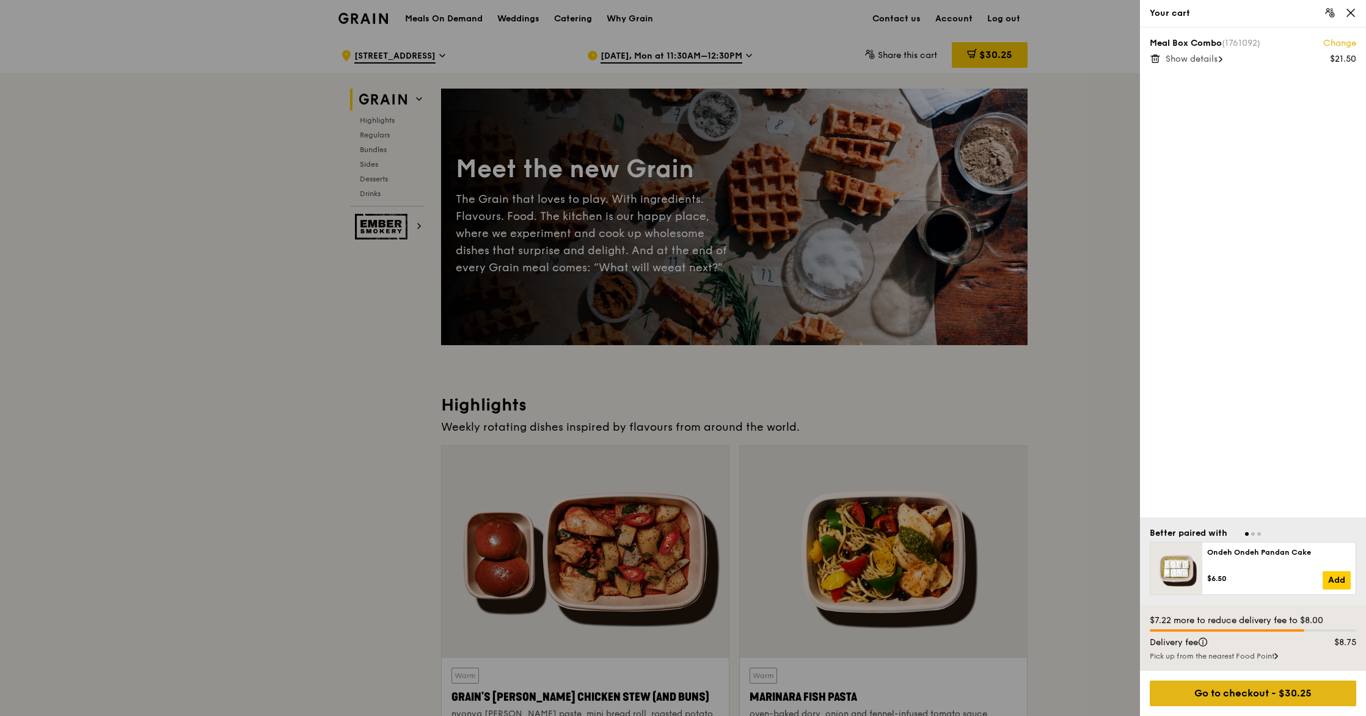
click at [1267, 690] on div "Go to checkout - $30.25" at bounding box center [1253, 694] width 207 height 26
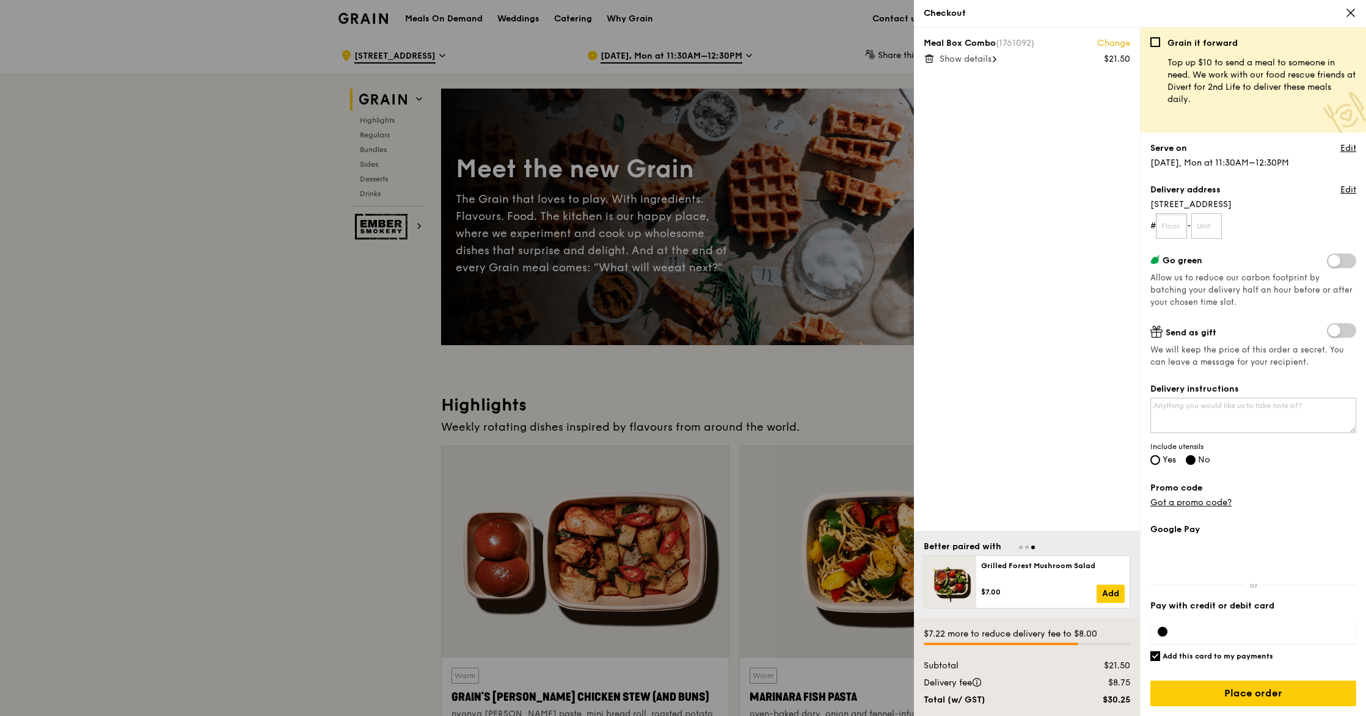
click at [1173, 230] on input "text" at bounding box center [1171, 226] width 31 height 26
type input "10"
type input "-"
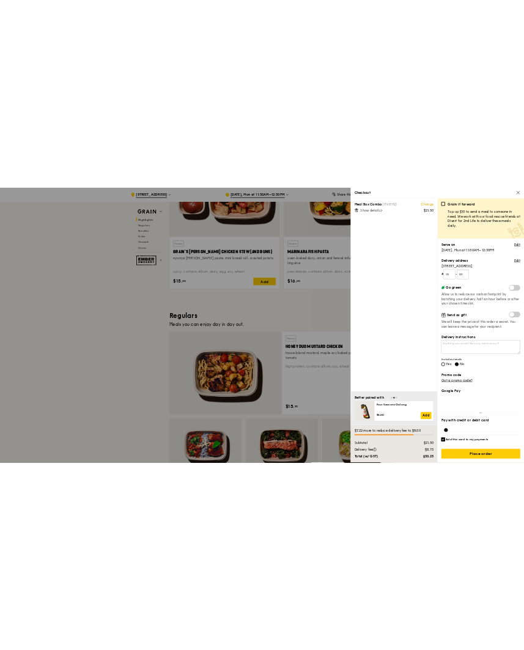
scroll to position [532, 0]
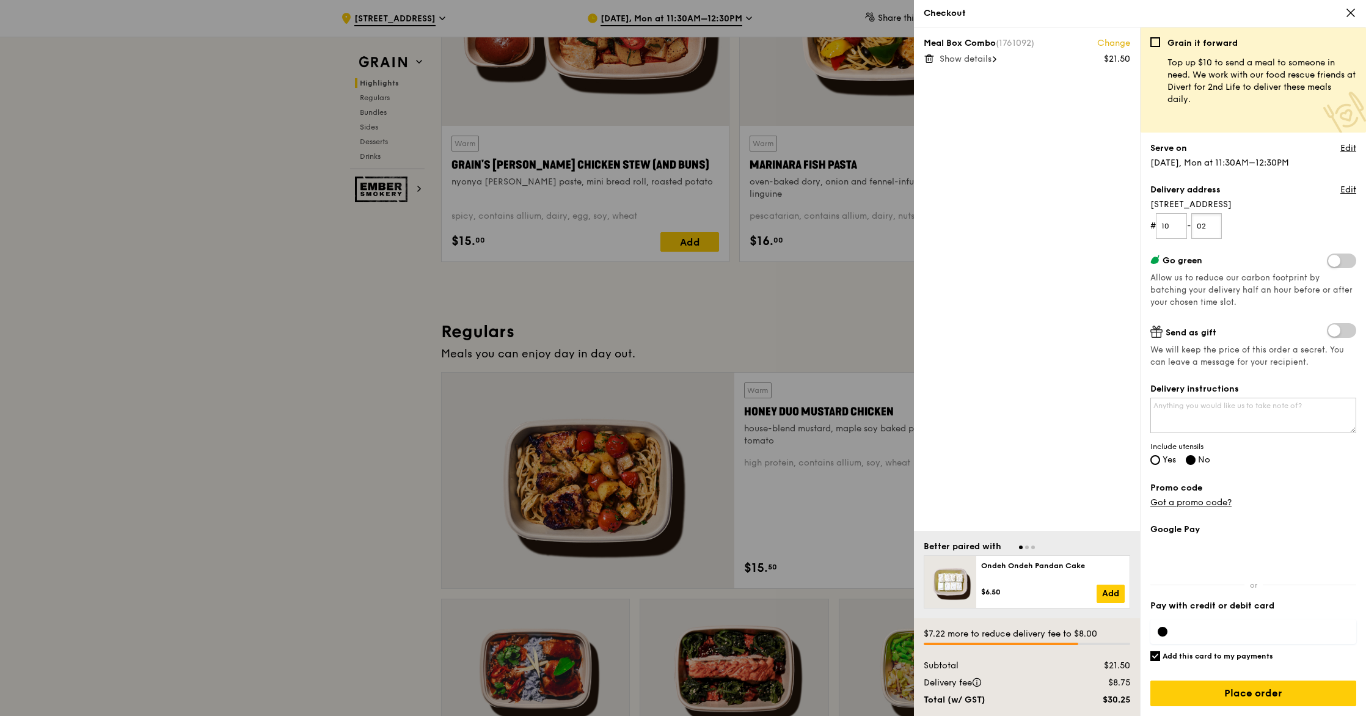
type input "02"
click at [1252, 699] on input "Place order" at bounding box center [1254, 694] width 206 height 26
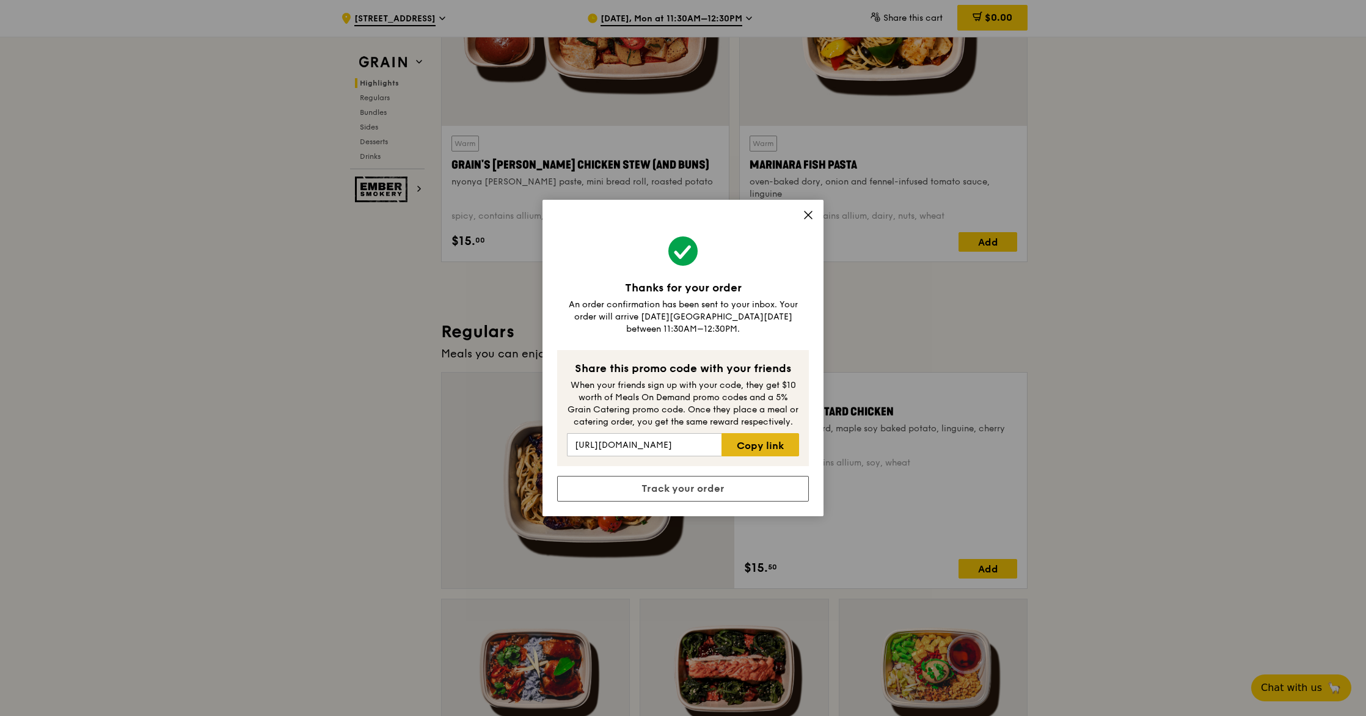
click at [757, 442] on link "Copy link" at bounding box center [761, 444] width 78 height 23
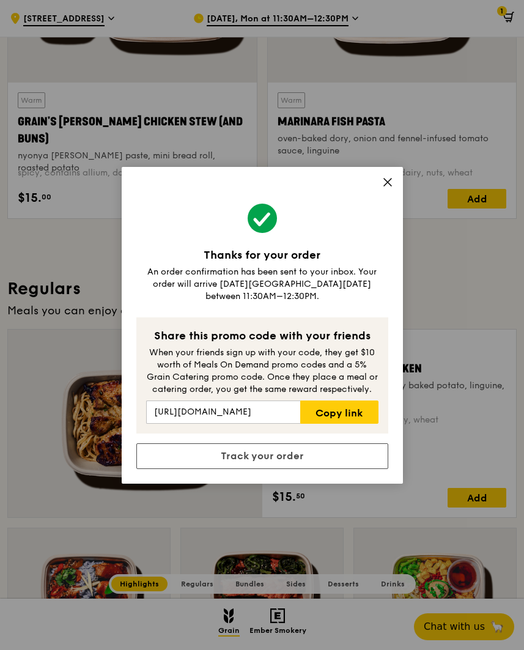
click at [382, 188] on icon at bounding box center [387, 182] width 11 height 11
